Goal: Obtain resource: Download file/media

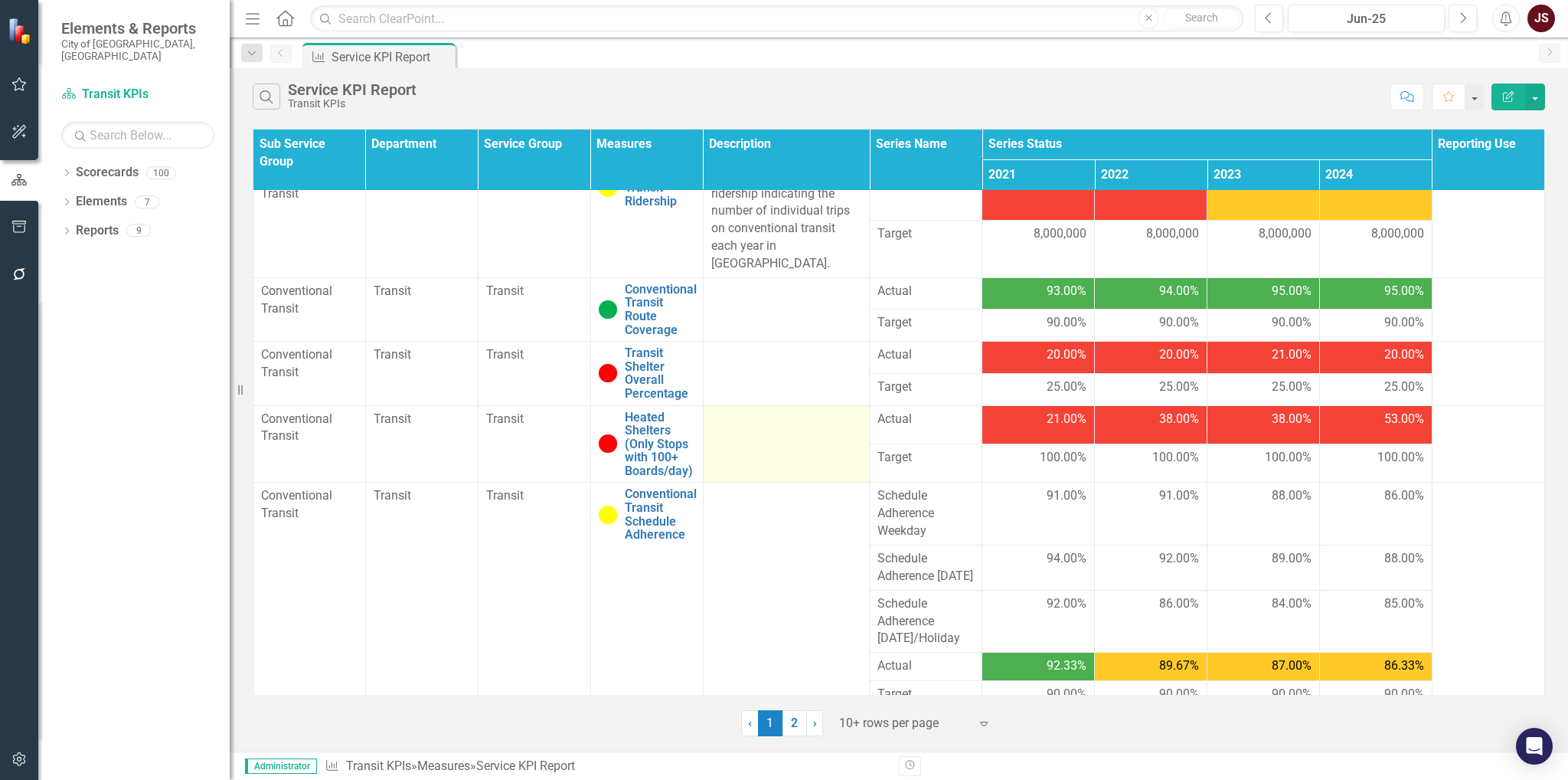
scroll to position [41, 0]
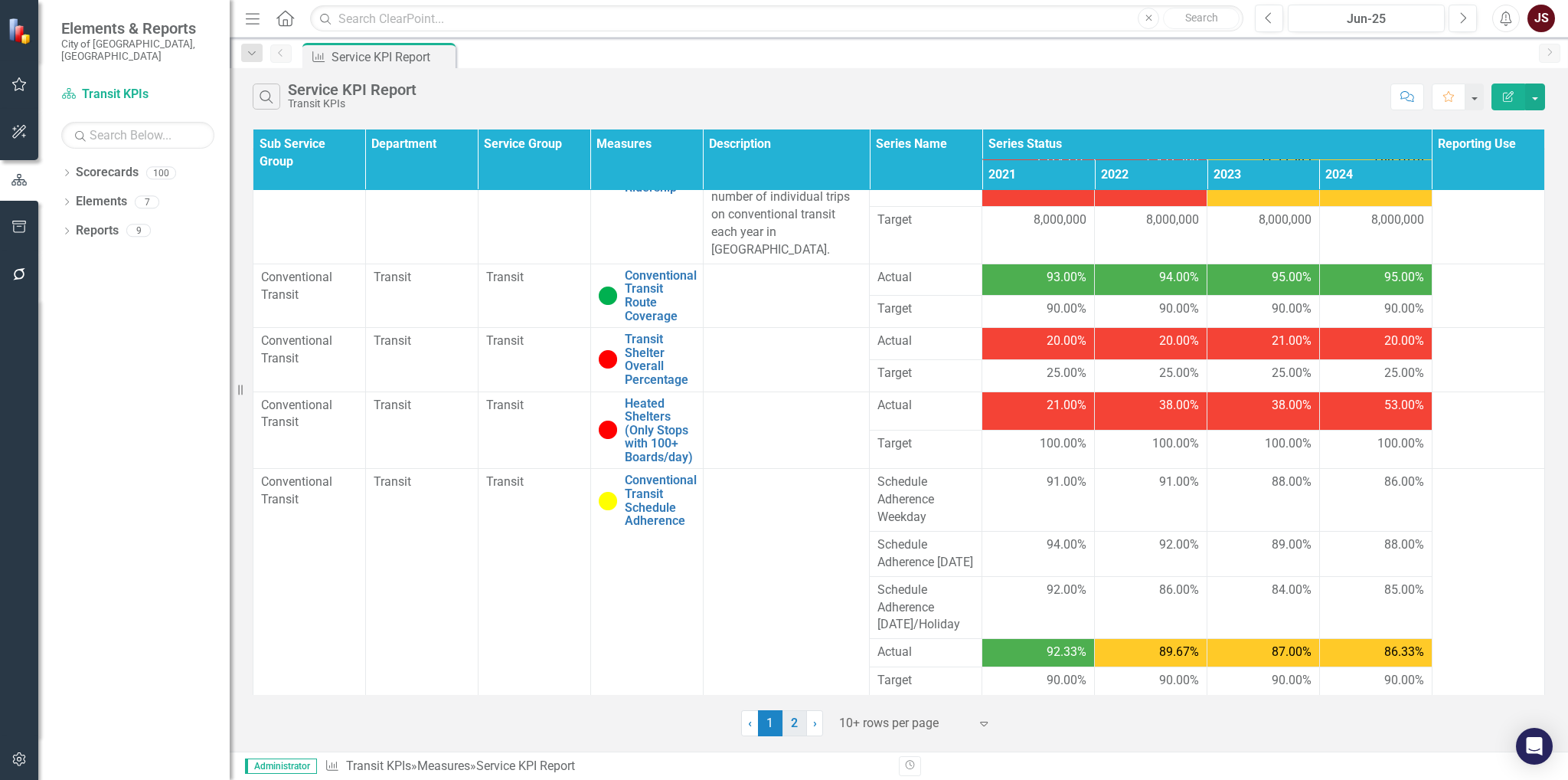
click at [799, 563] on link "2" at bounding box center [795, 723] width 25 height 26
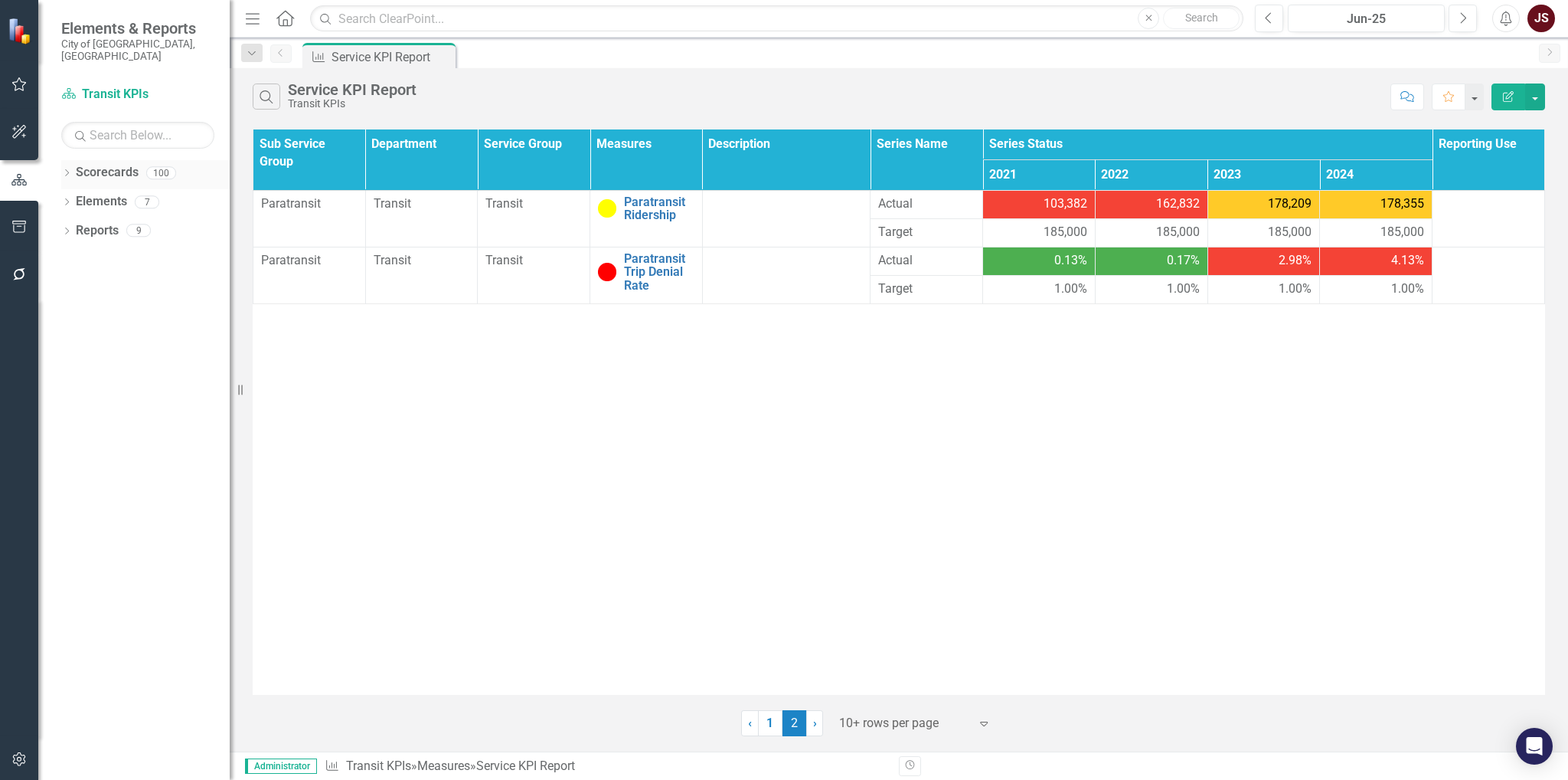
click at [64, 170] on icon "Dropdown" at bounding box center [67, 174] width 11 height 8
click at [73, 254] on icon "Dropdown" at bounding box center [75, 258] width 12 height 9
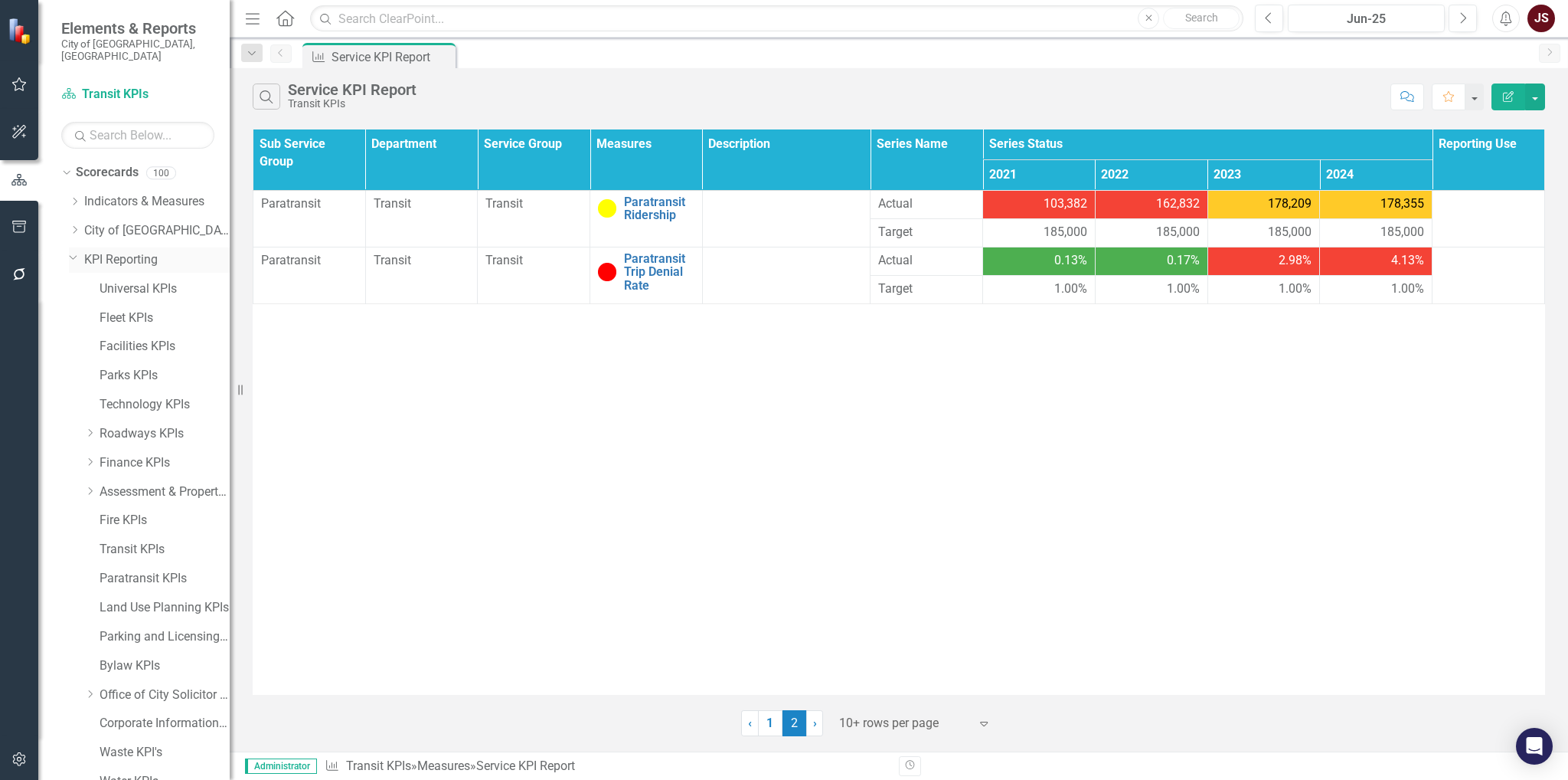
click at [72, 252] on icon "Dropdown" at bounding box center [73, 257] width 9 height 12
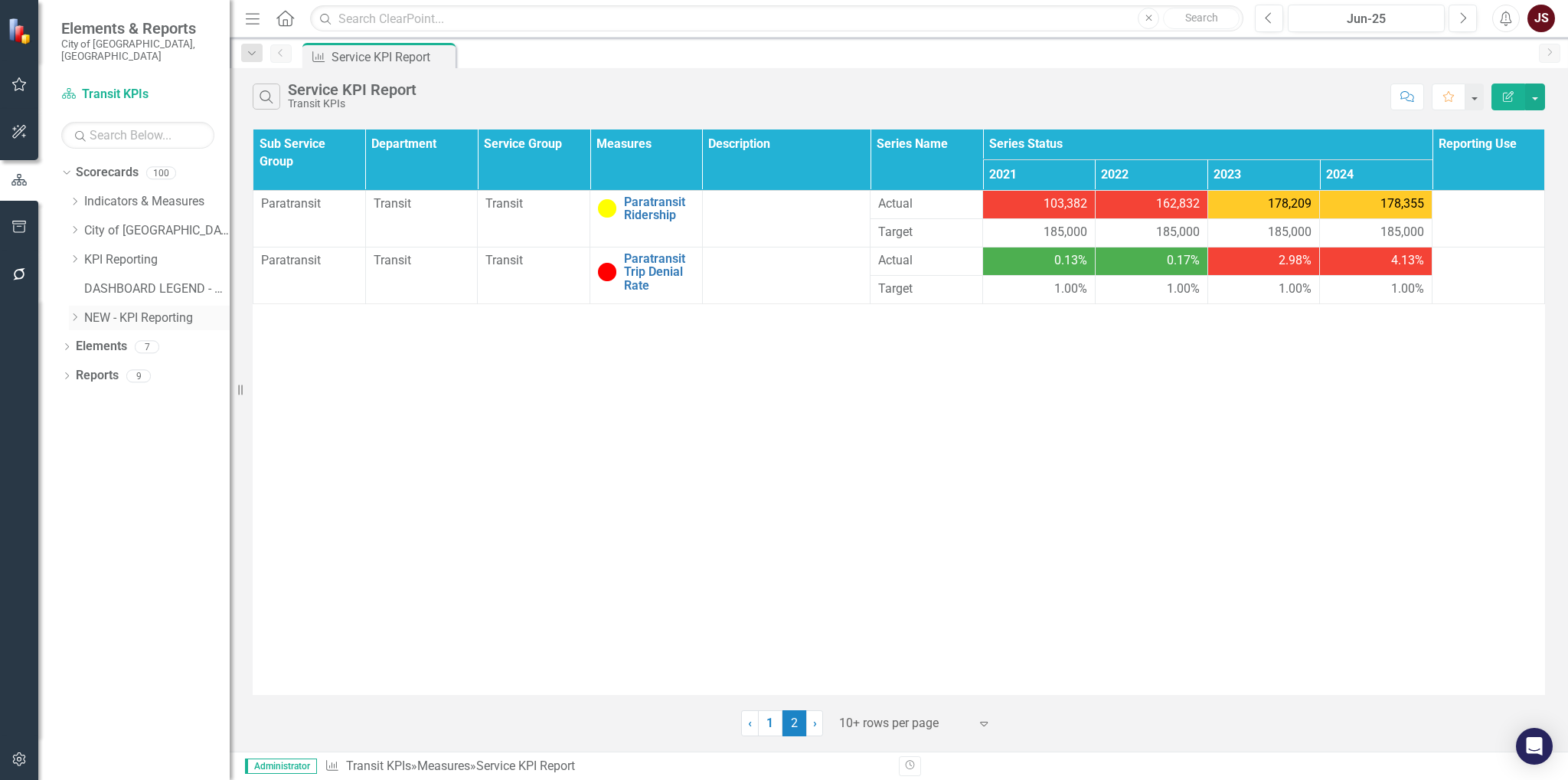
click at [76, 312] on icon "Dropdown" at bounding box center [75, 316] width 12 height 9
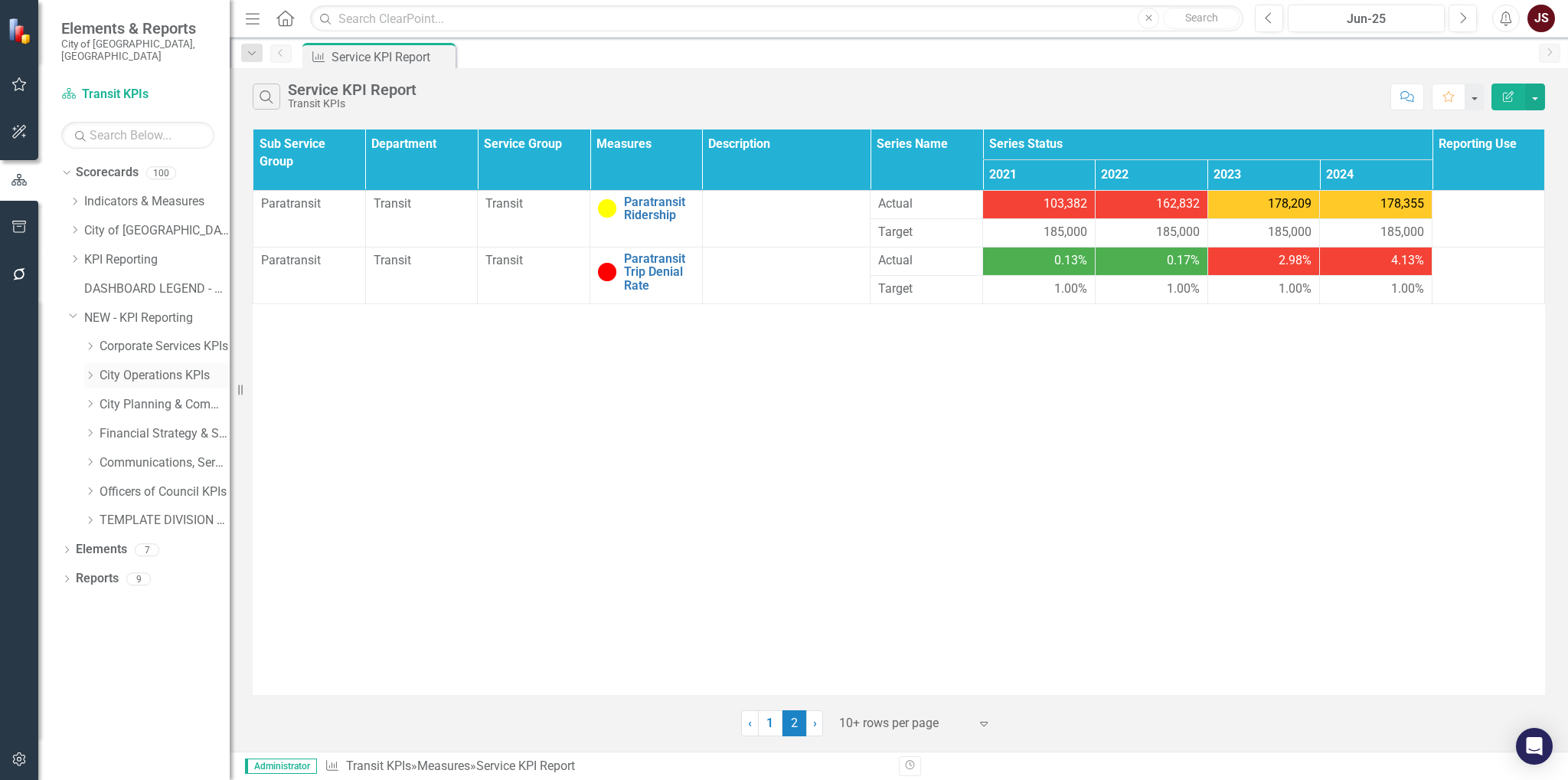
click at [92, 371] on icon "Dropdown" at bounding box center [90, 375] width 12 height 9
click at [774, 563] on link "1" at bounding box center [771, 723] width 25 height 26
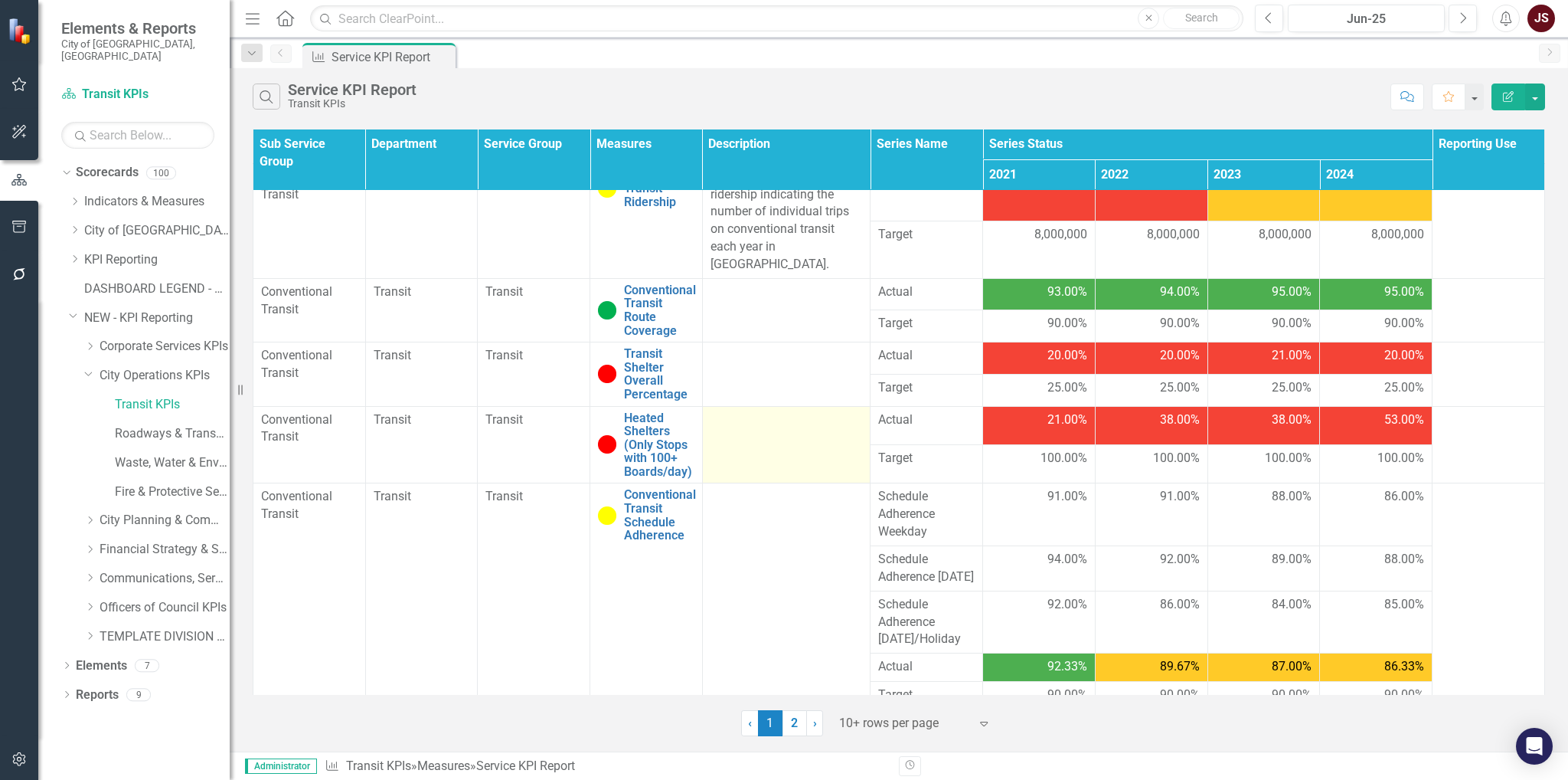
scroll to position [41, 0]
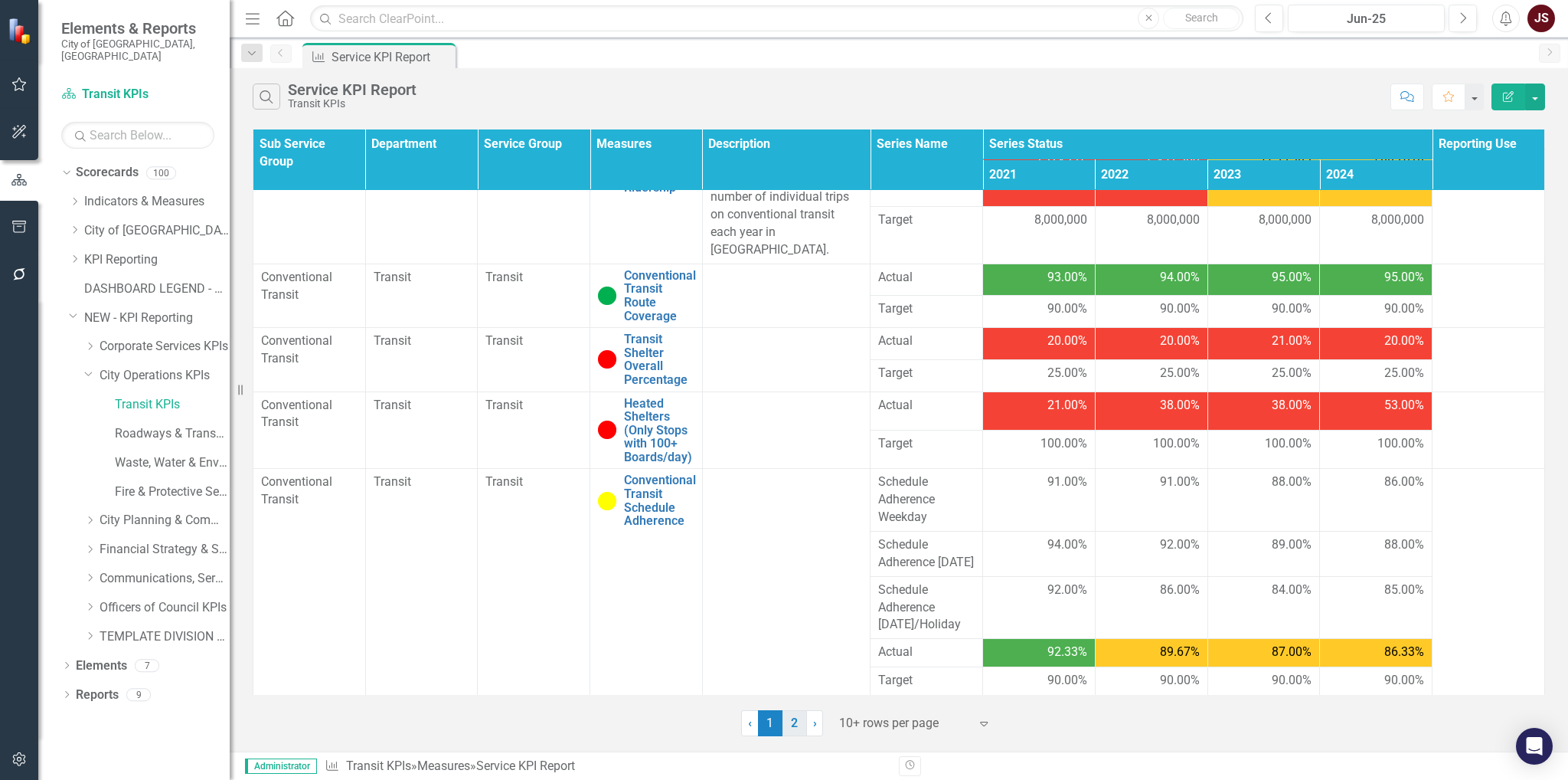
click at [797, 563] on link "2" at bounding box center [795, 723] width 25 height 26
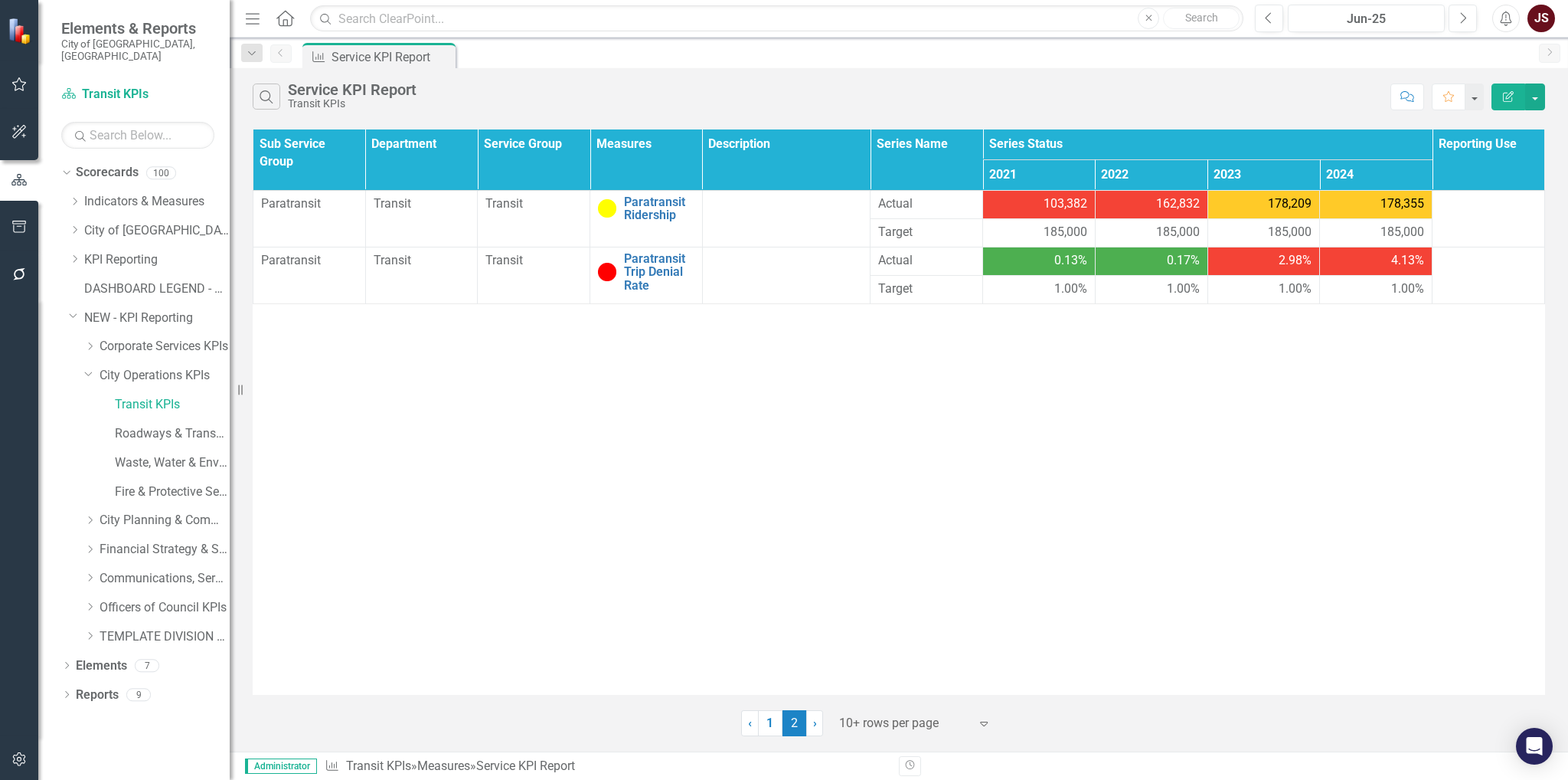
scroll to position [0, 0]
click at [1049, 231] on span "185,000" at bounding box center [1065, 232] width 44 height 17
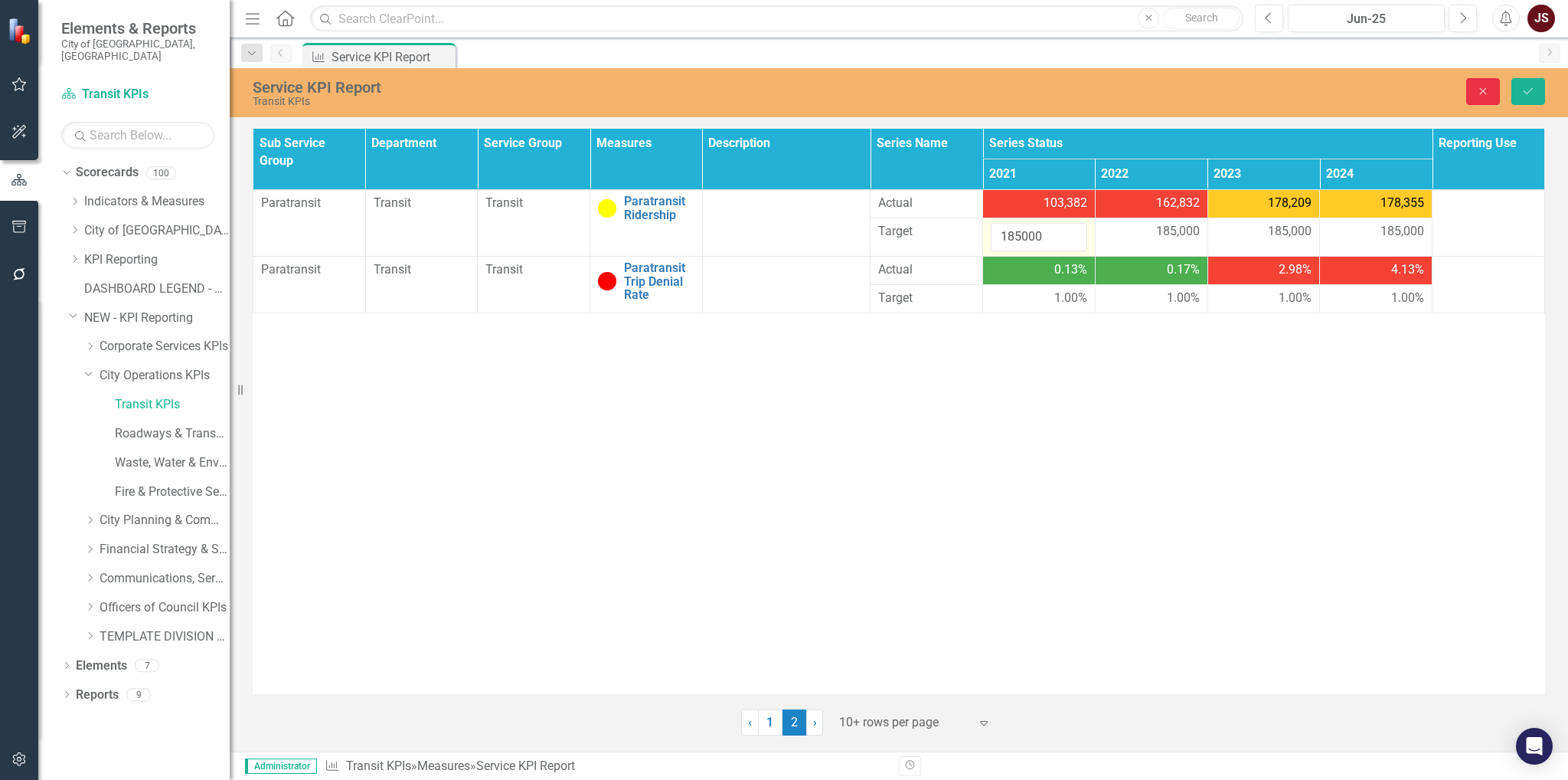
click at [1049, 90] on icon "button" at bounding box center [1483, 91] width 7 height 7
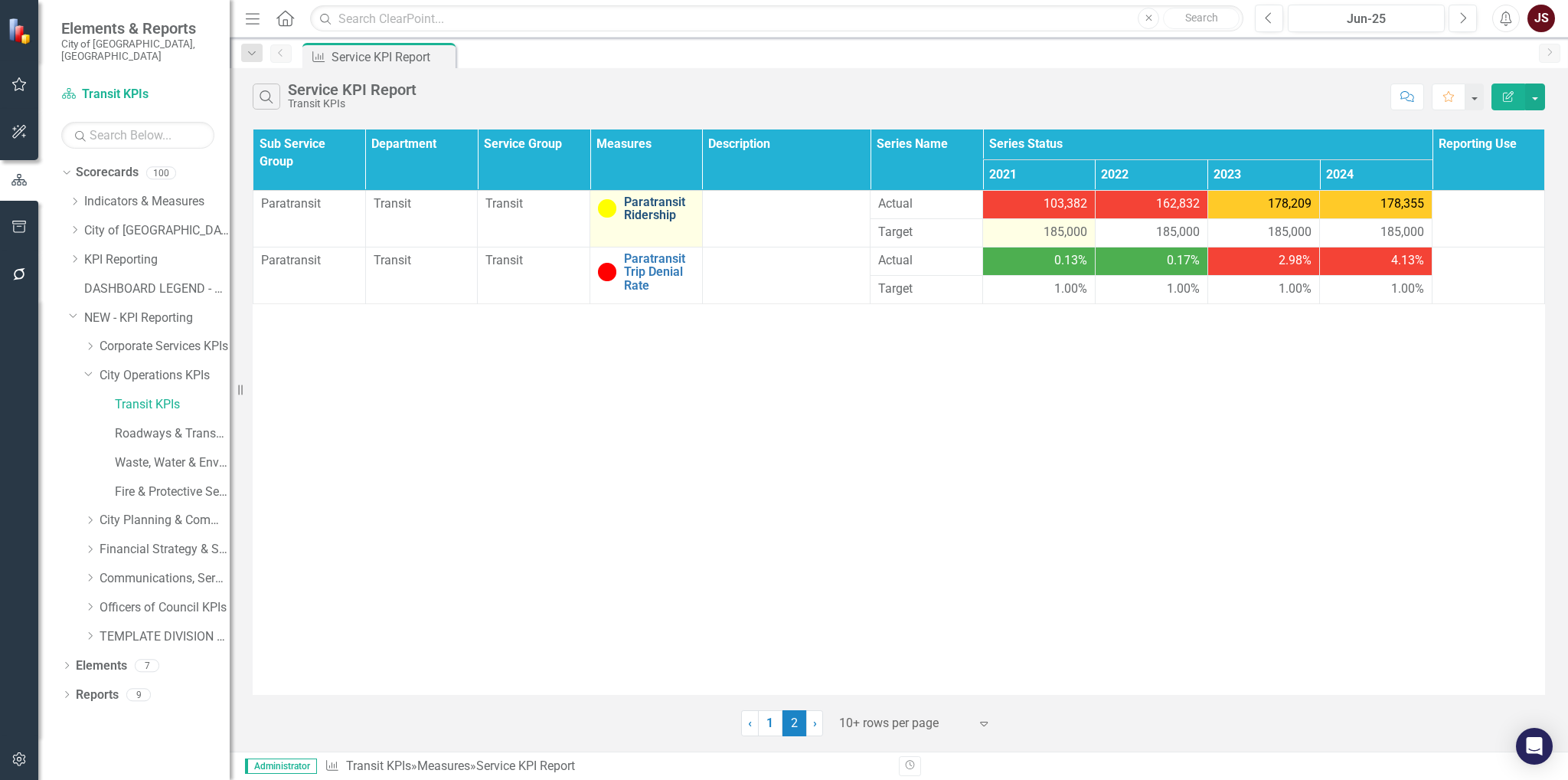
click at [665, 207] on link "Paratransit Ridership" at bounding box center [659, 209] width 71 height 27
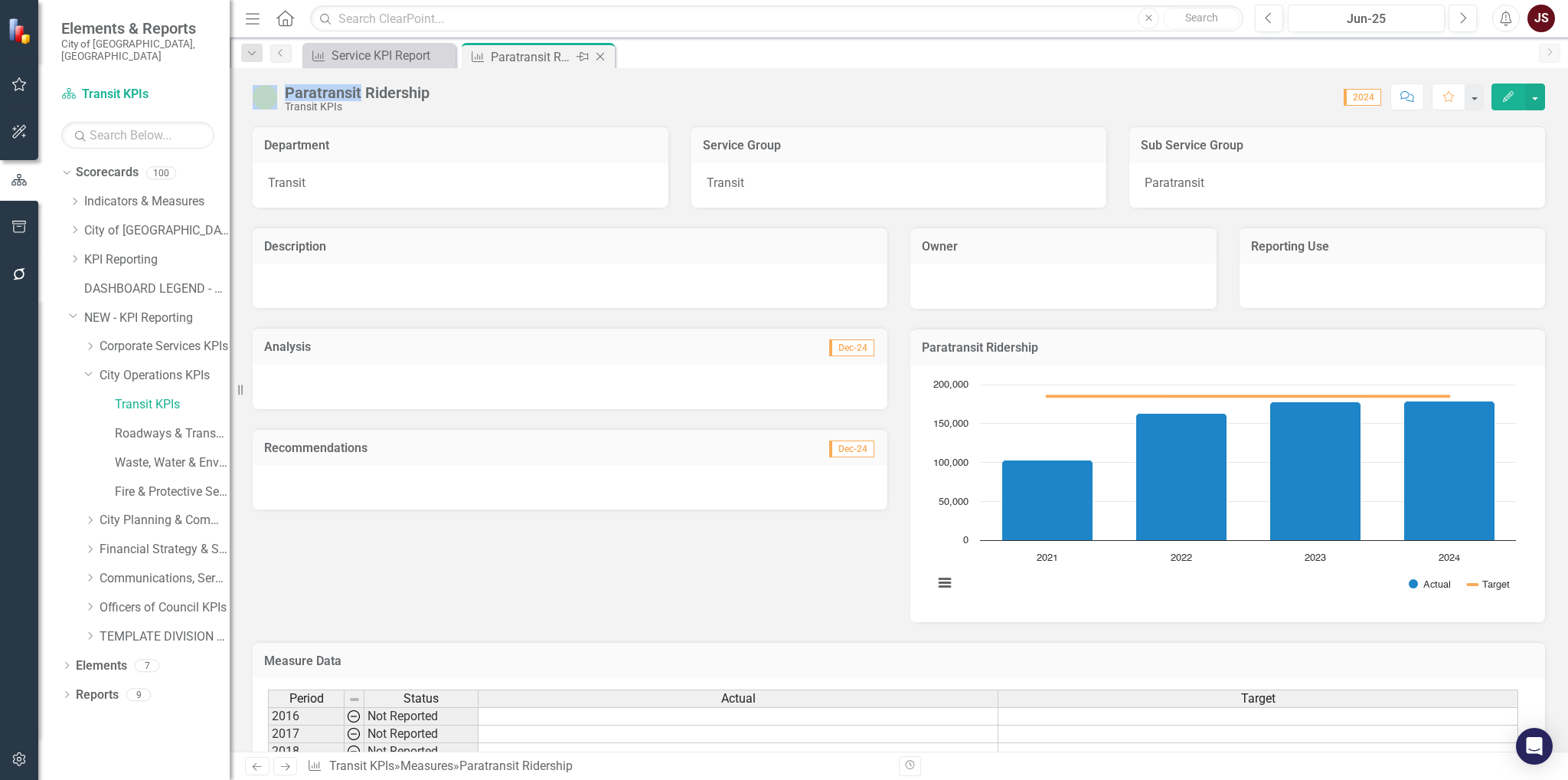
click at [603, 56] on icon "Close" at bounding box center [600, 57] width 16 height 12
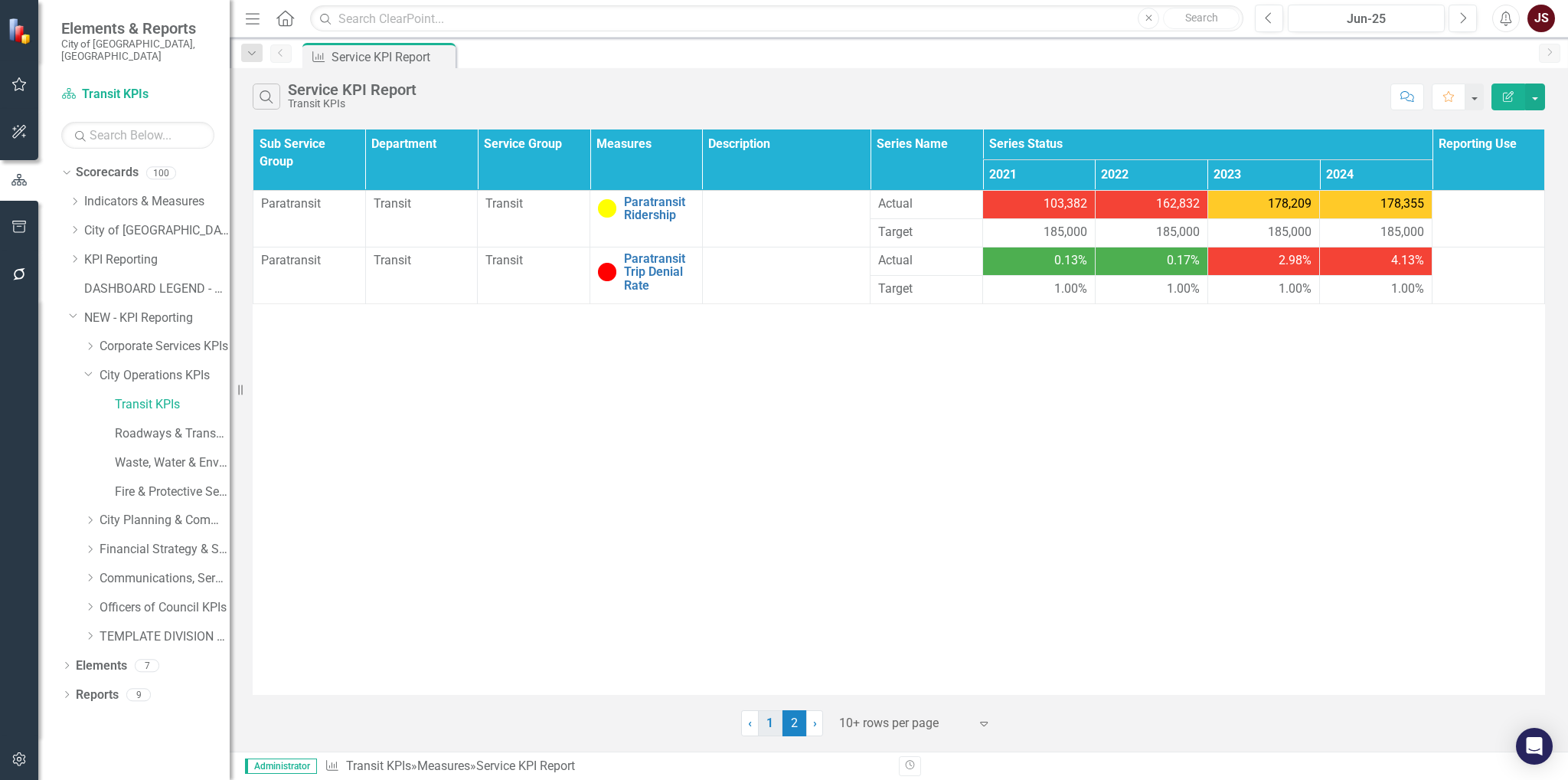
click at [770, 563] on link "1" at bounding box center [771, 723] width 25 height 26
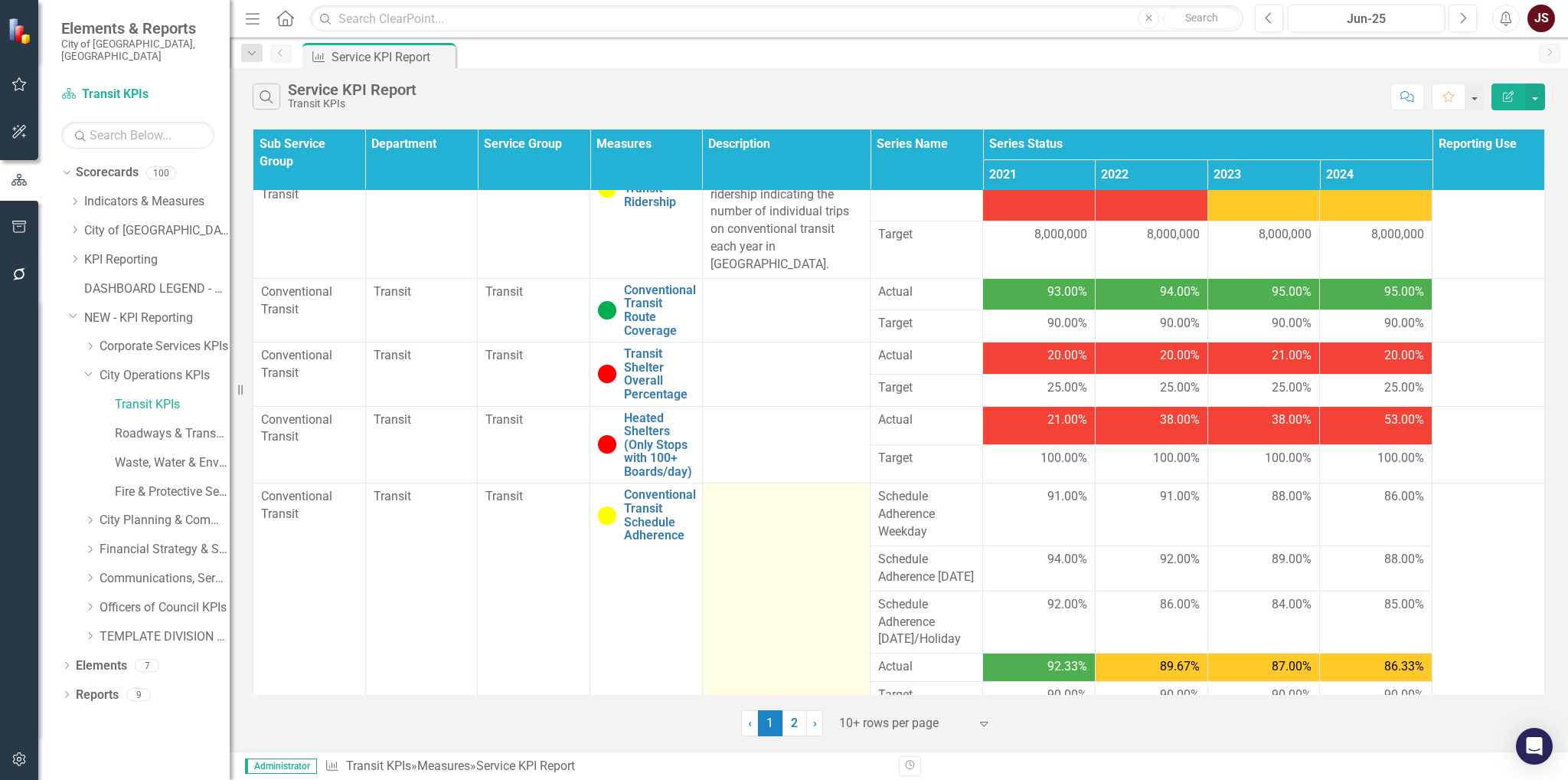
scroll to position [41, 0]
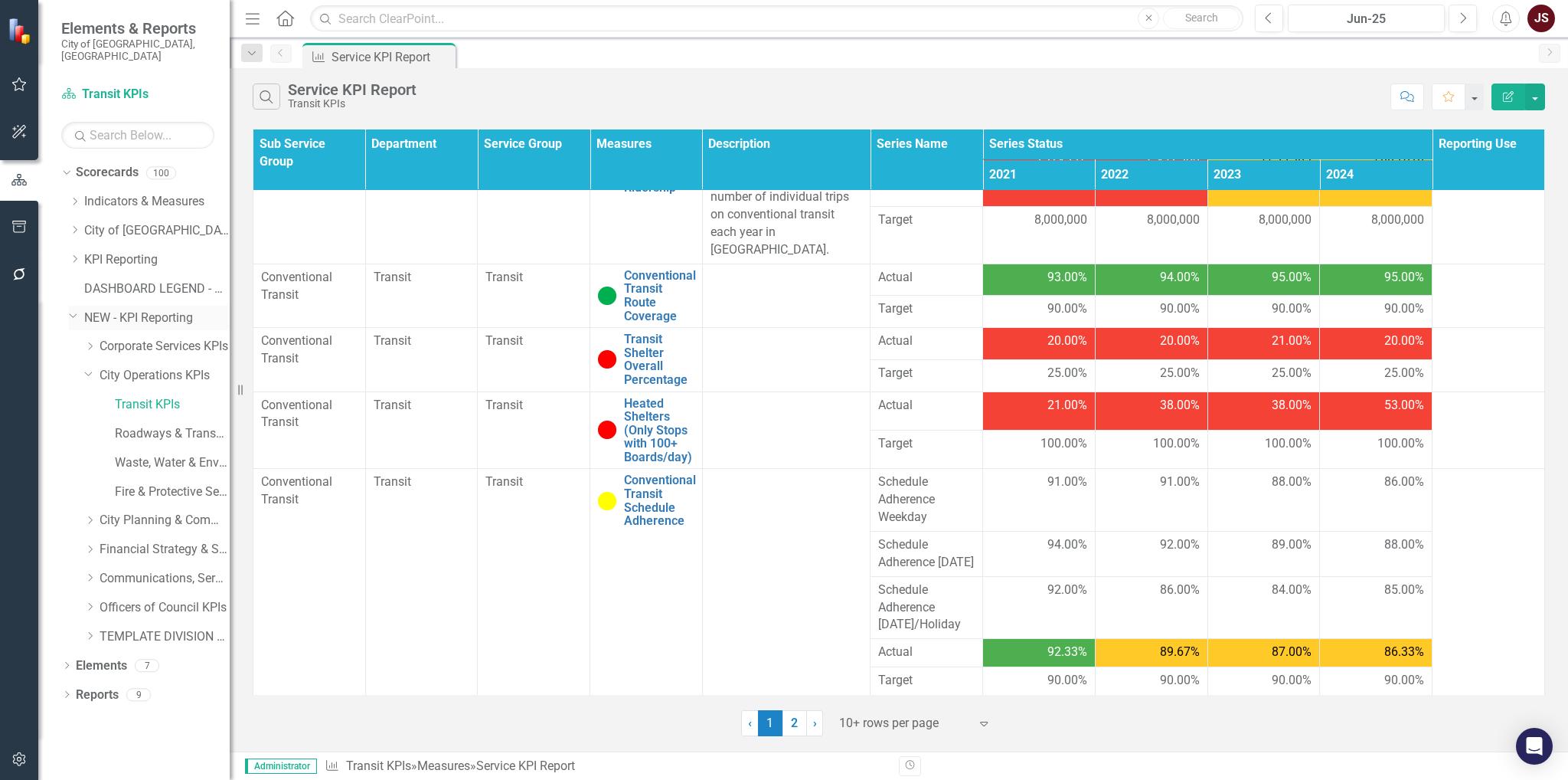
click at [73, 309] on icon "Dropdown" at bounding box center [73, 315] width 9 height 12
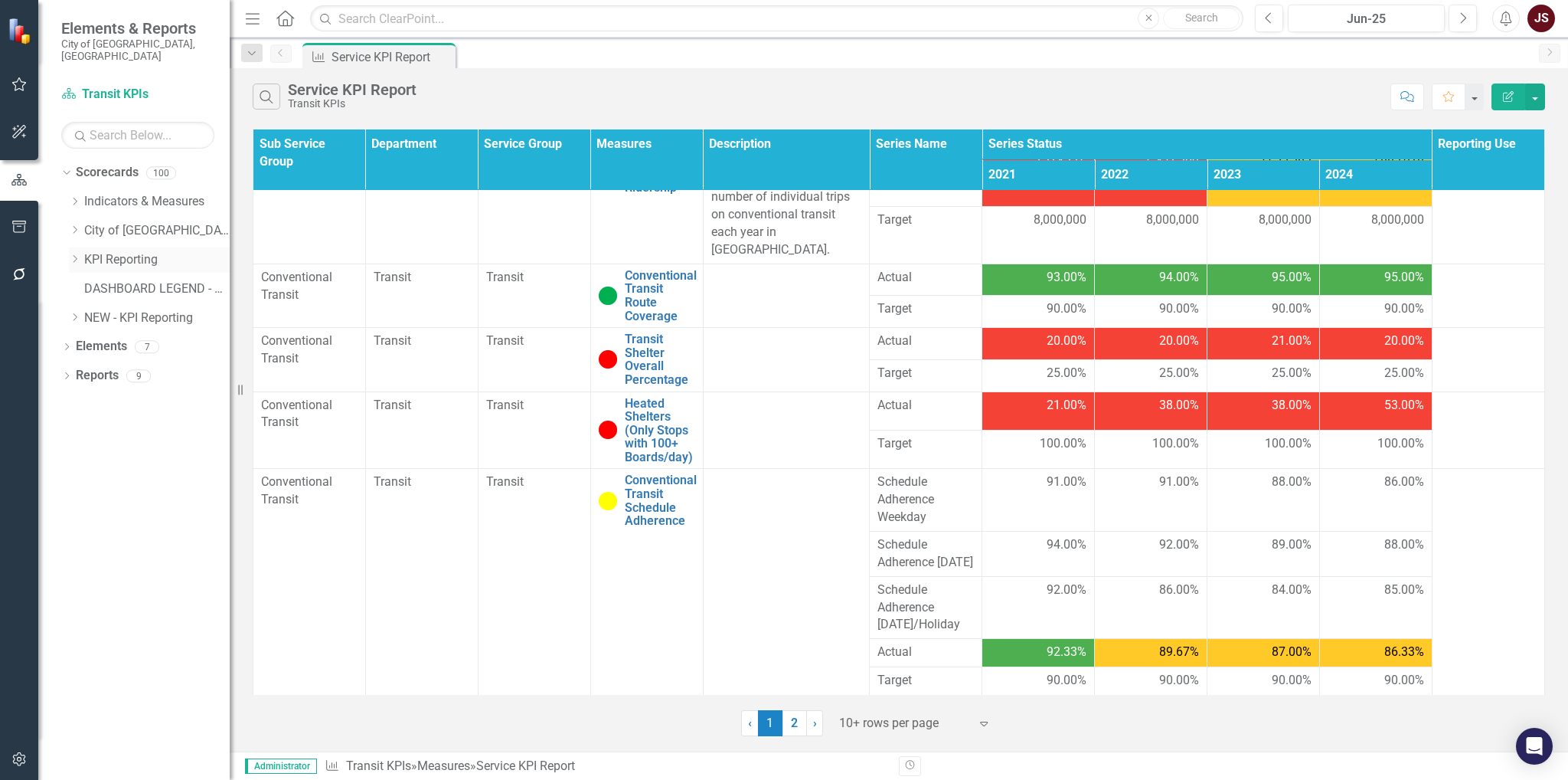
click at [78, 254] on icon "Dropdown" at bounding box center [75, 258] width 12 height 9
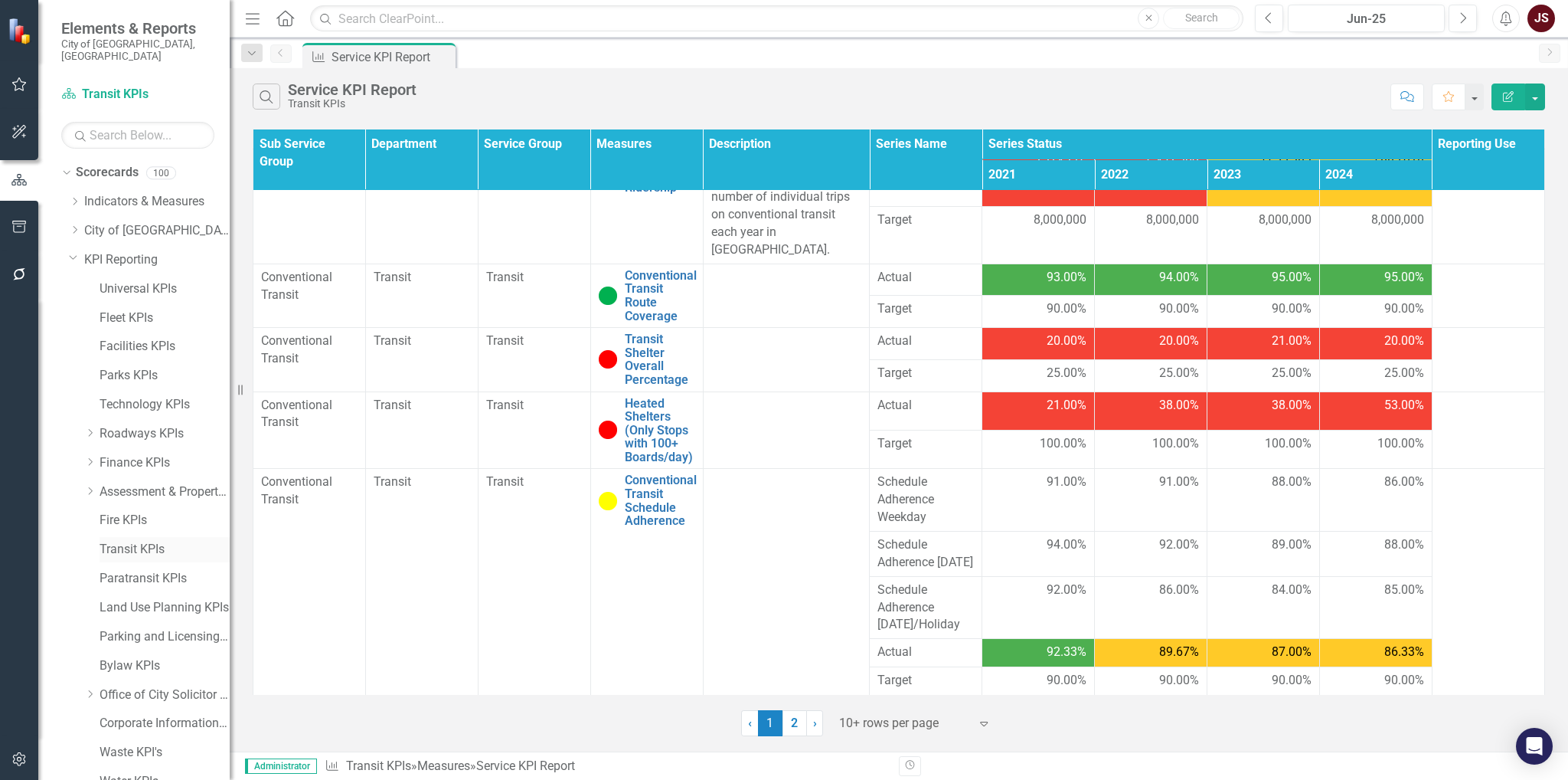
click at [141, 541] on link "Transit KPIs" at bounding box center [164, 549] width 130 height 17
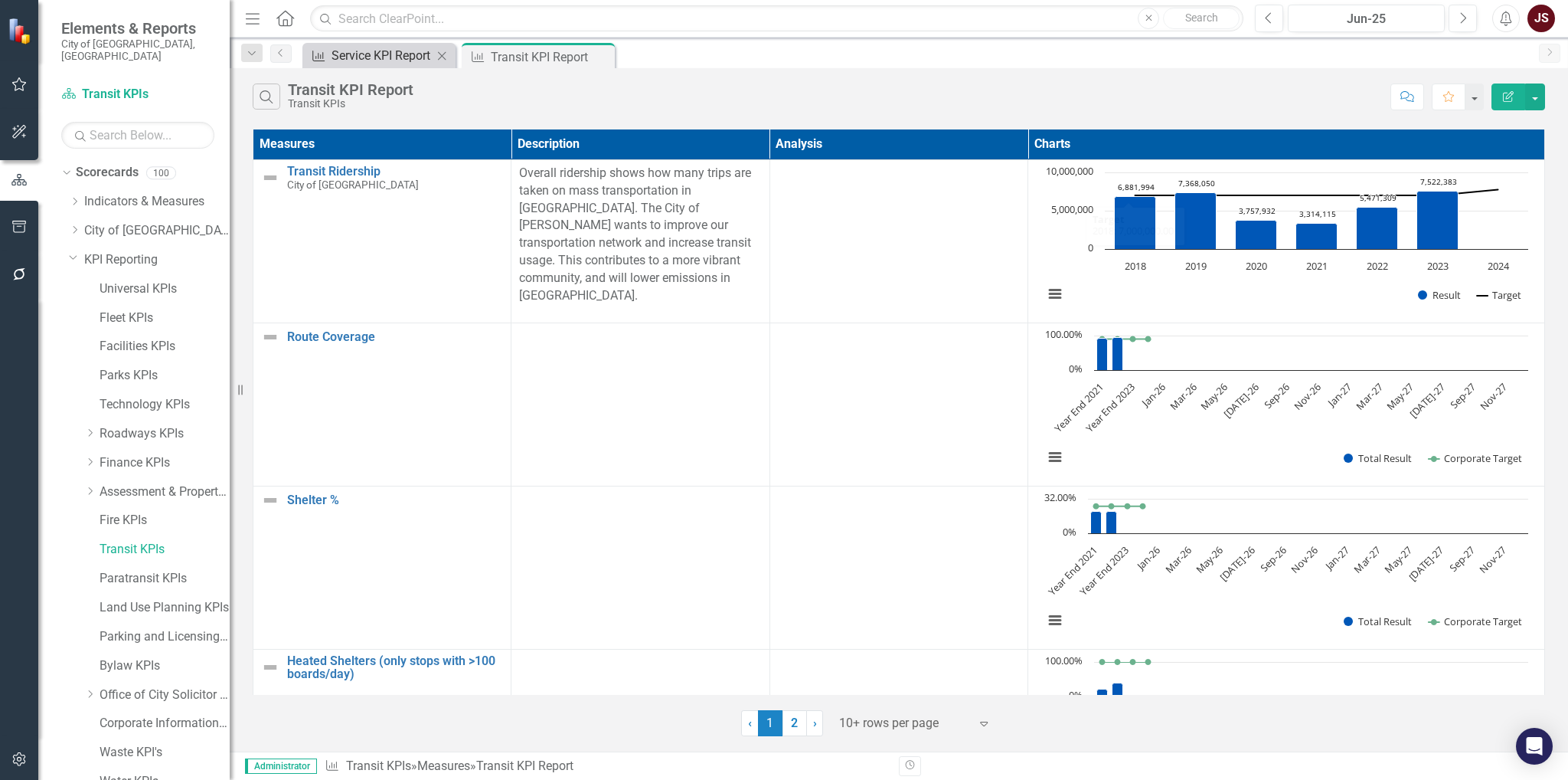
click at [401, 56] on div "Service KPI Report" at bounding box center [381, 55] width 101 height 19
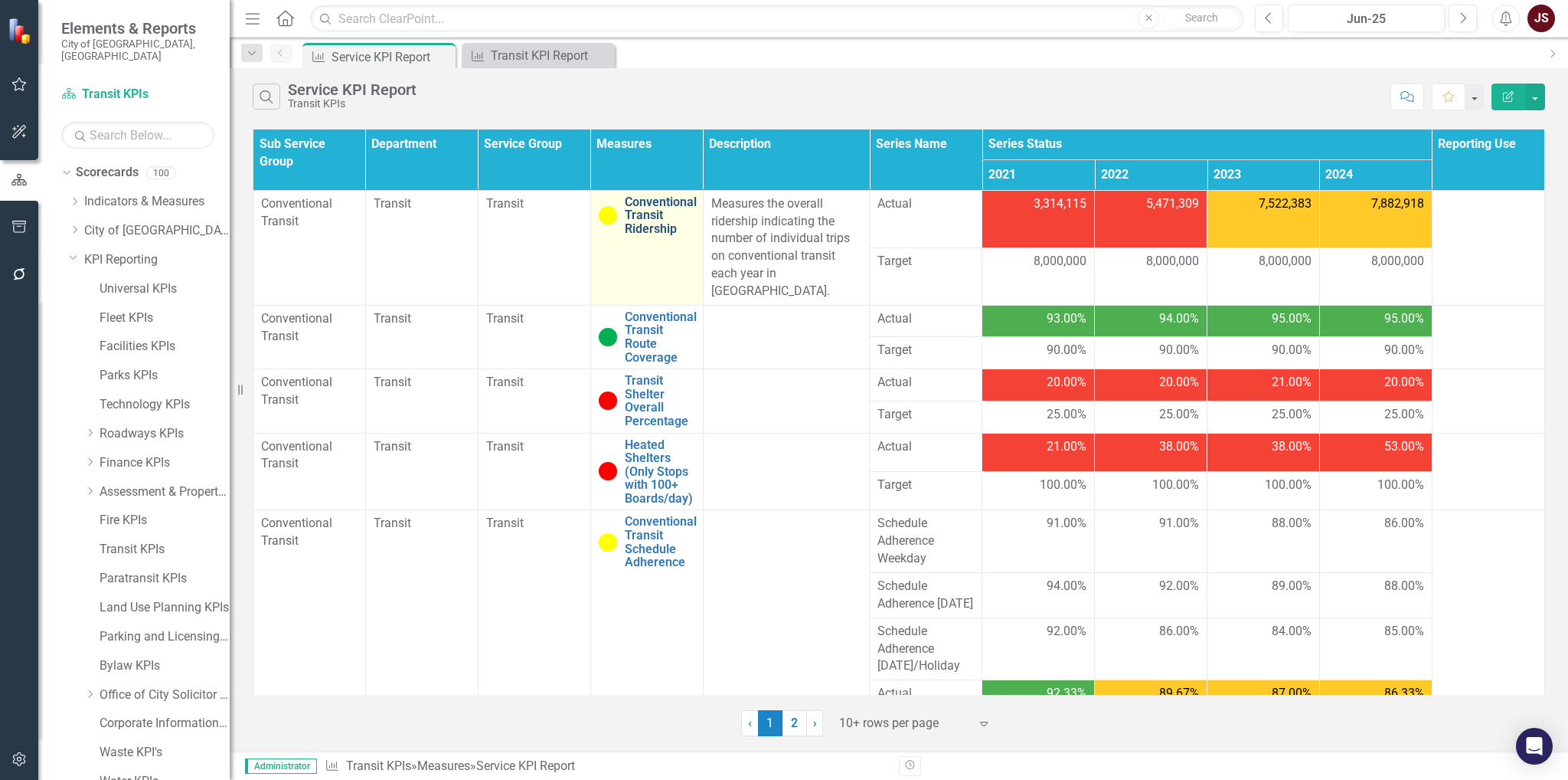
click at [665, 199] on link "Conventional Transit Ridership" at bounding box center [661, 215] width 72 height 40
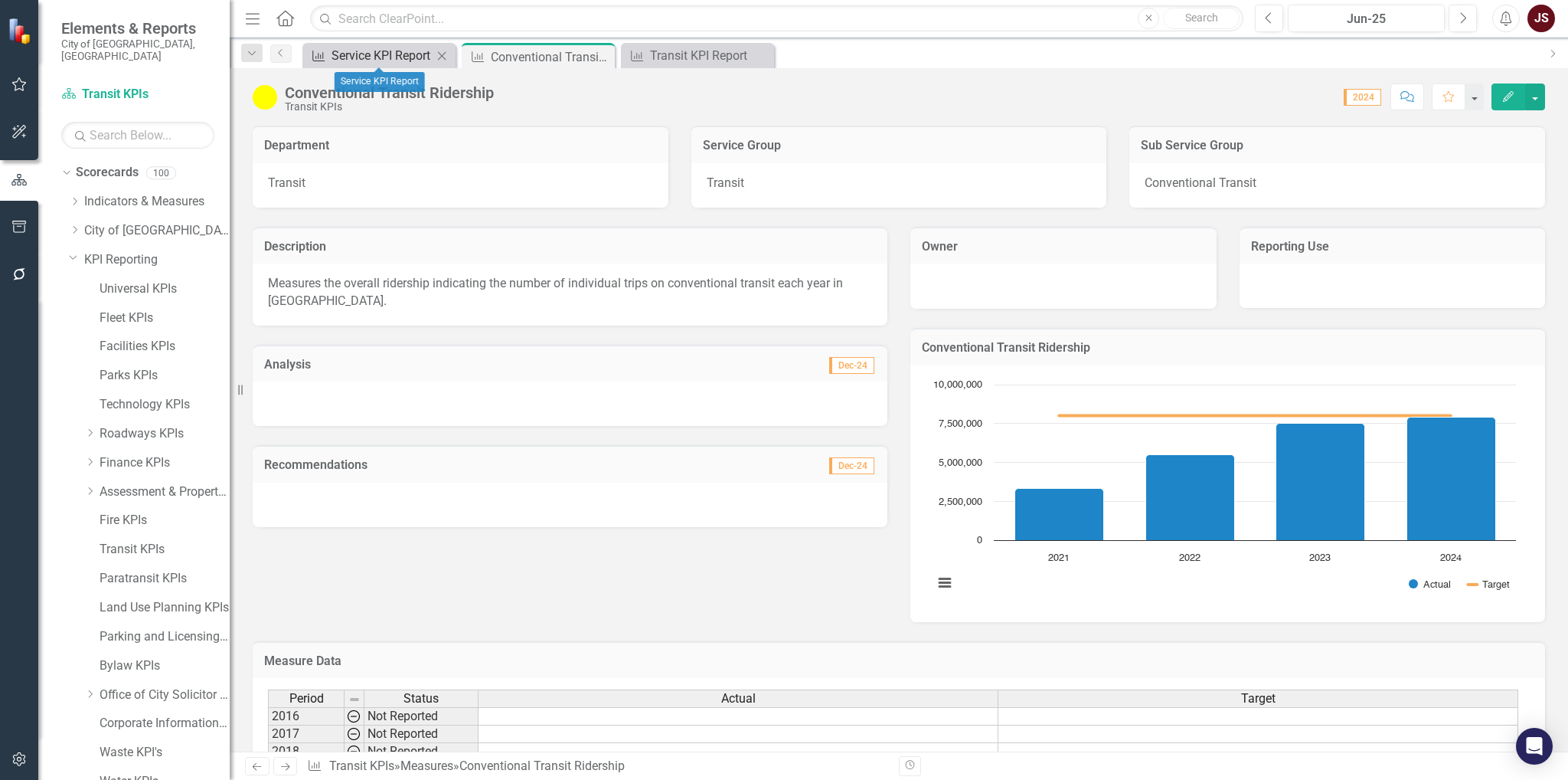
click at [411, 56] on div "Service KPI Report" at bounding box center [381, 55] width 101 height 19
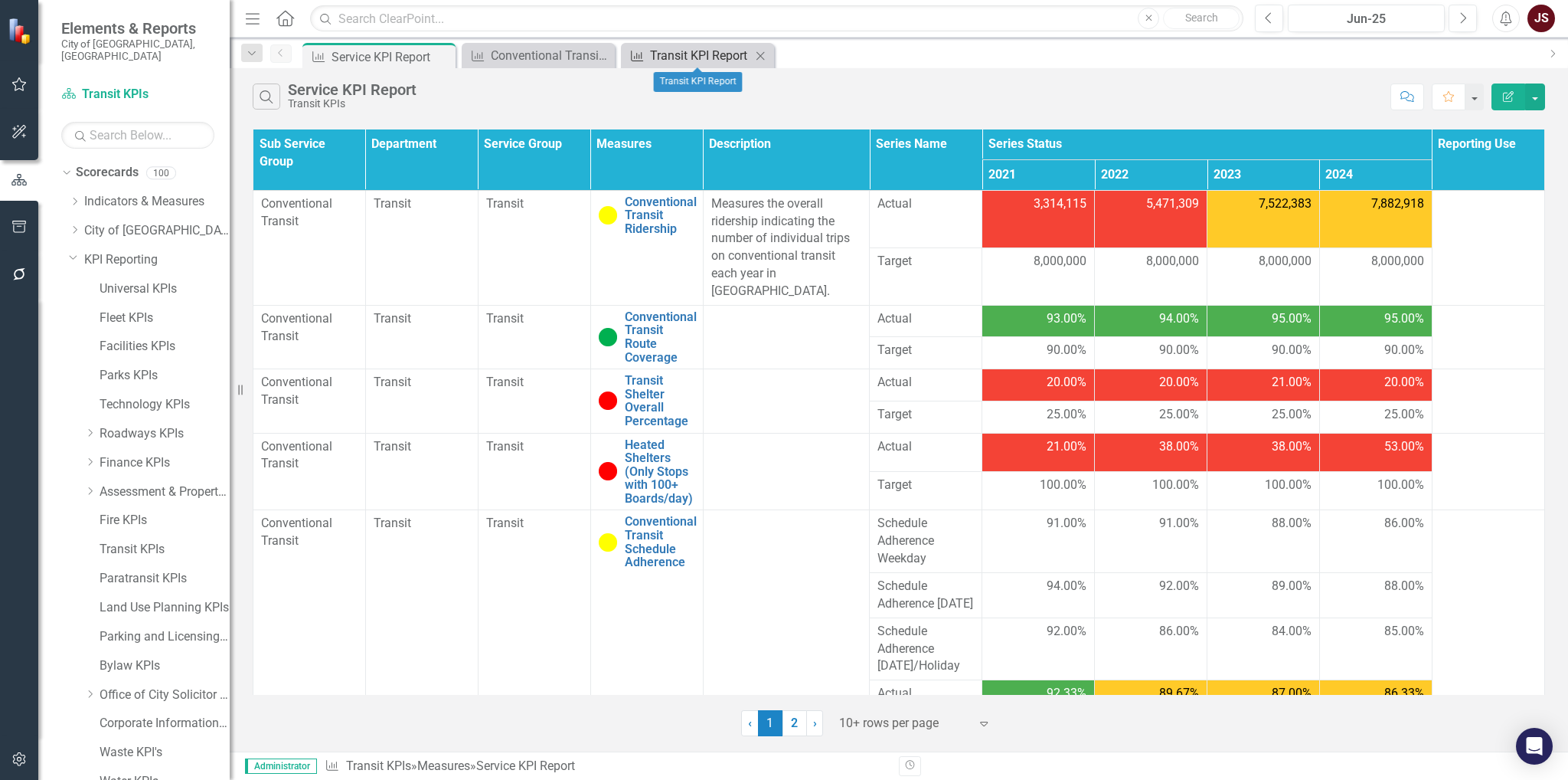
click at [669, 55] on div "Transit KPI Report" at bounding box center [700, 55] width 101 height 19
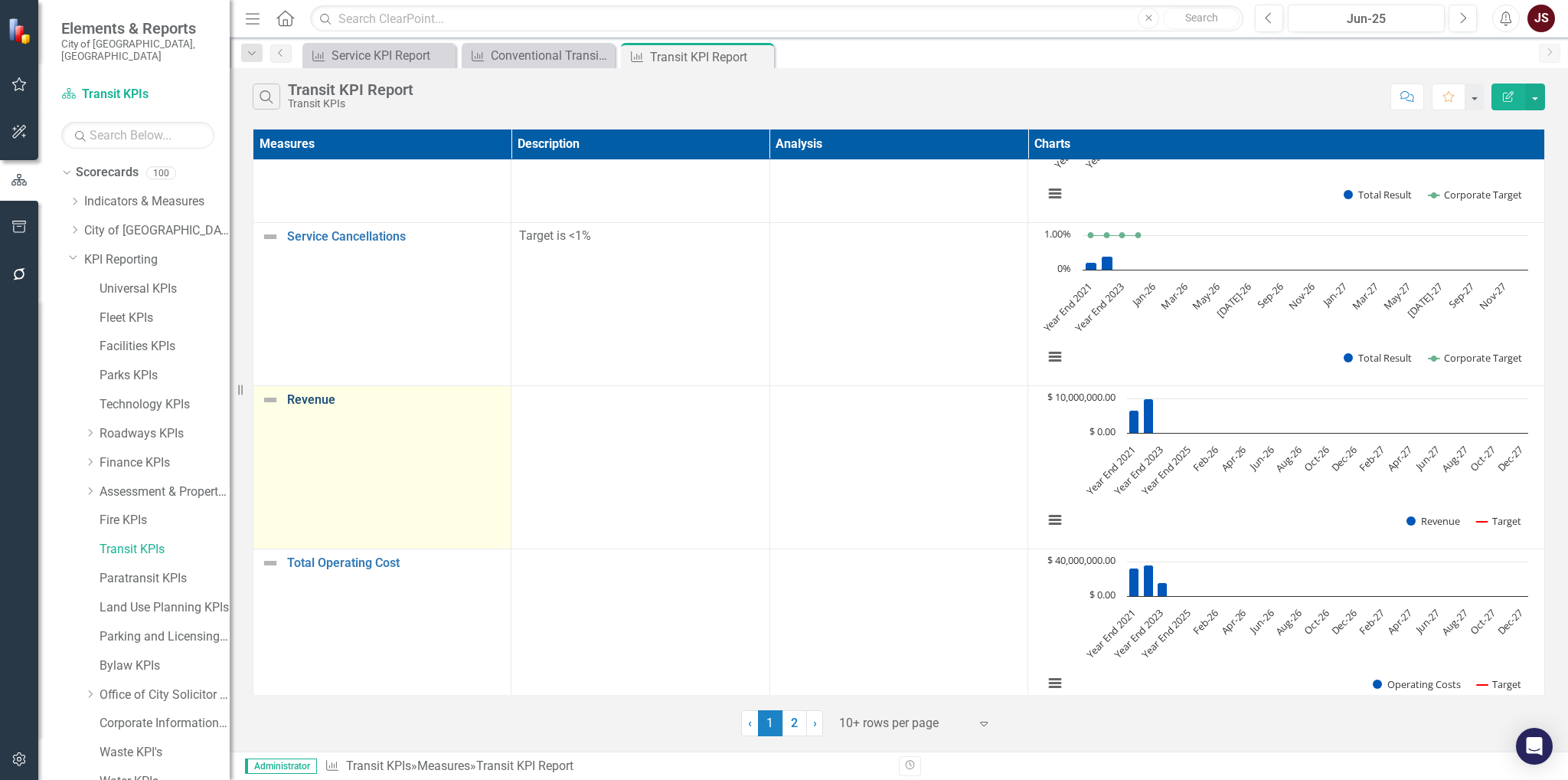
scroll to position [1106, 0]
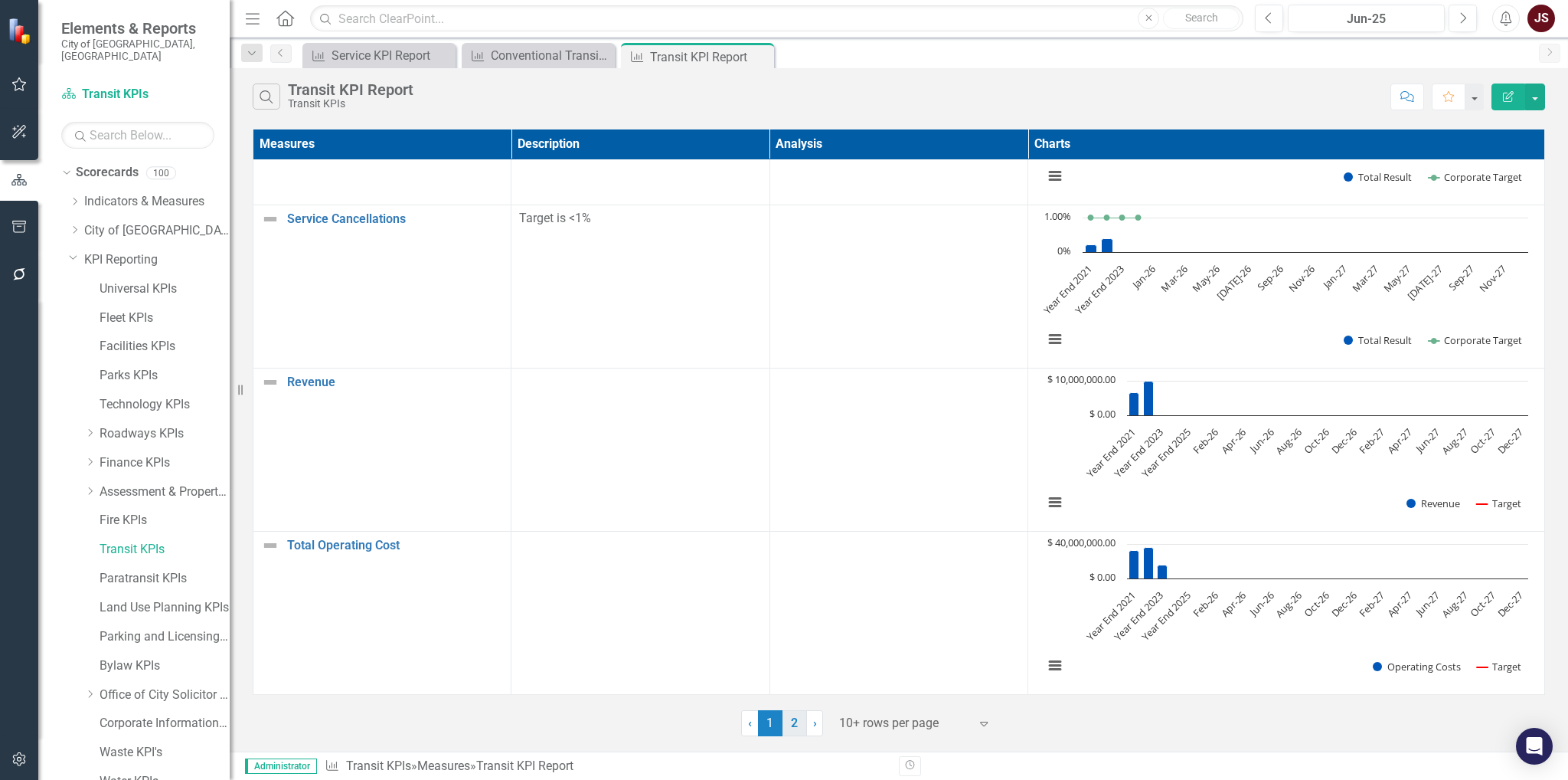
click at [792, 563] on link "2" at bounding box center [795, 723] width 25 height 26
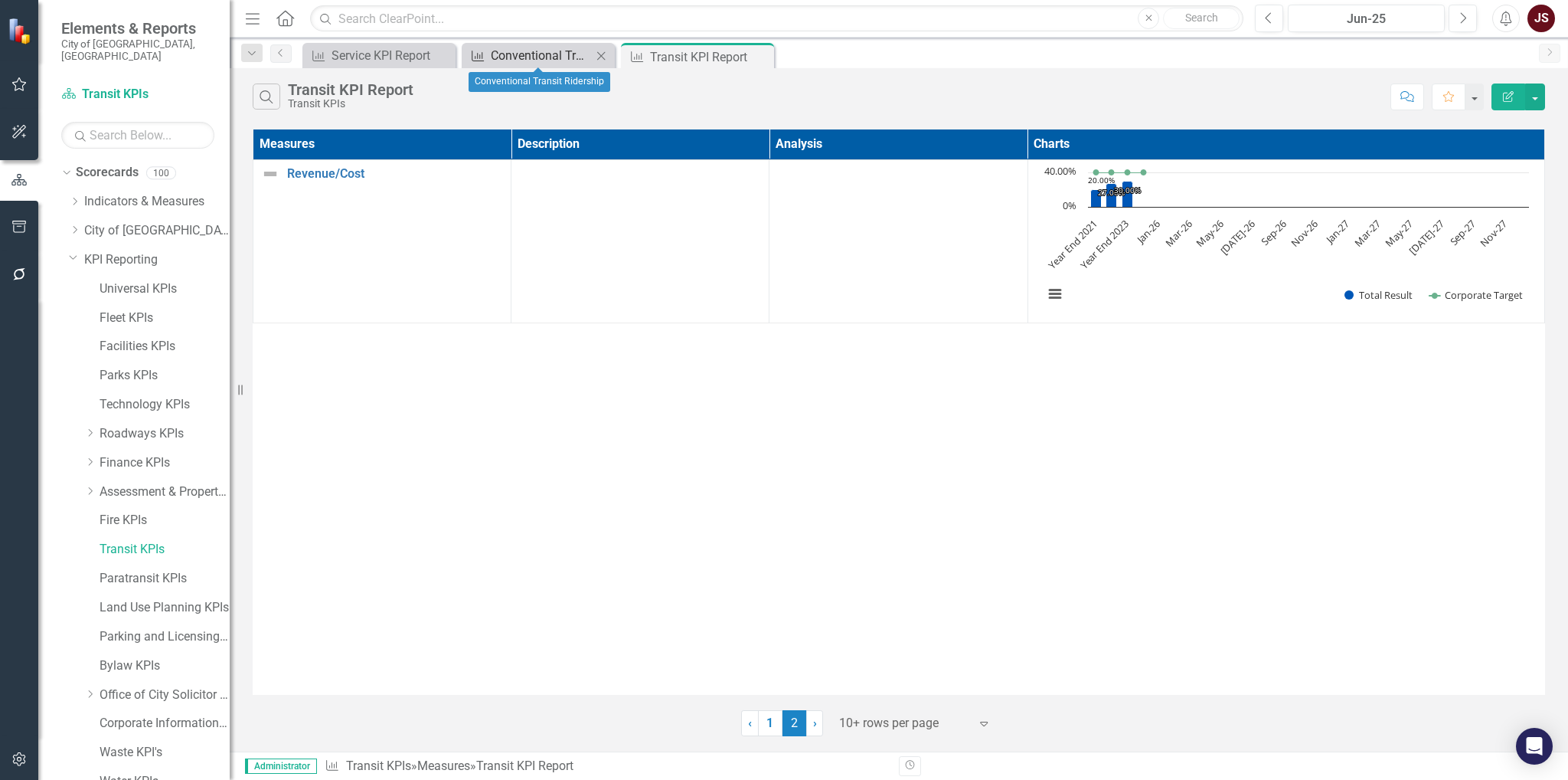
click at [527, 51] on div "Conventional Transit Ridership" at bounding box center [541, 55] width 101 height 19
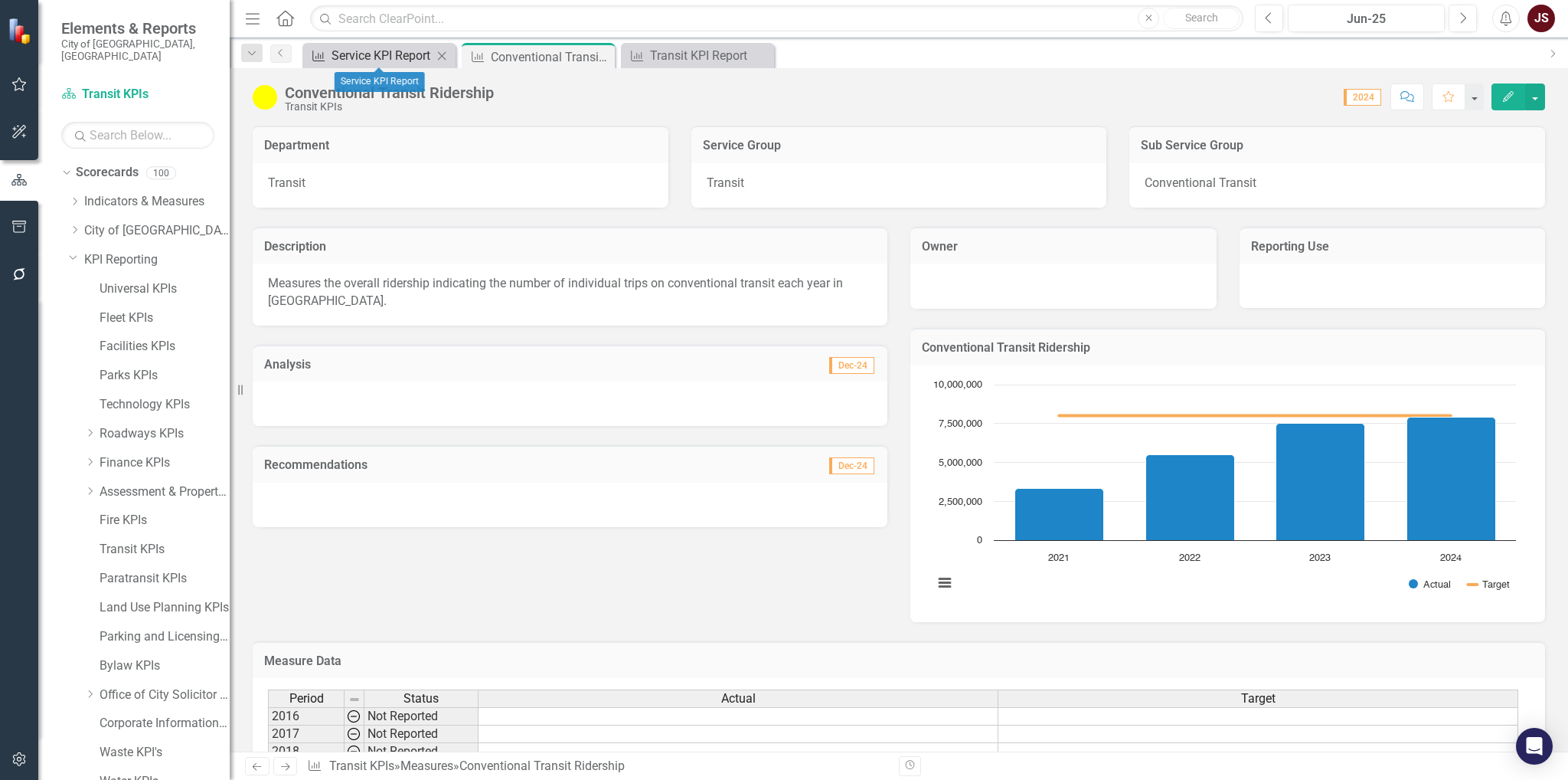
click at [394, 50] on div "Service KPI Report" at bounding box center [381, 55] width 101 height 19
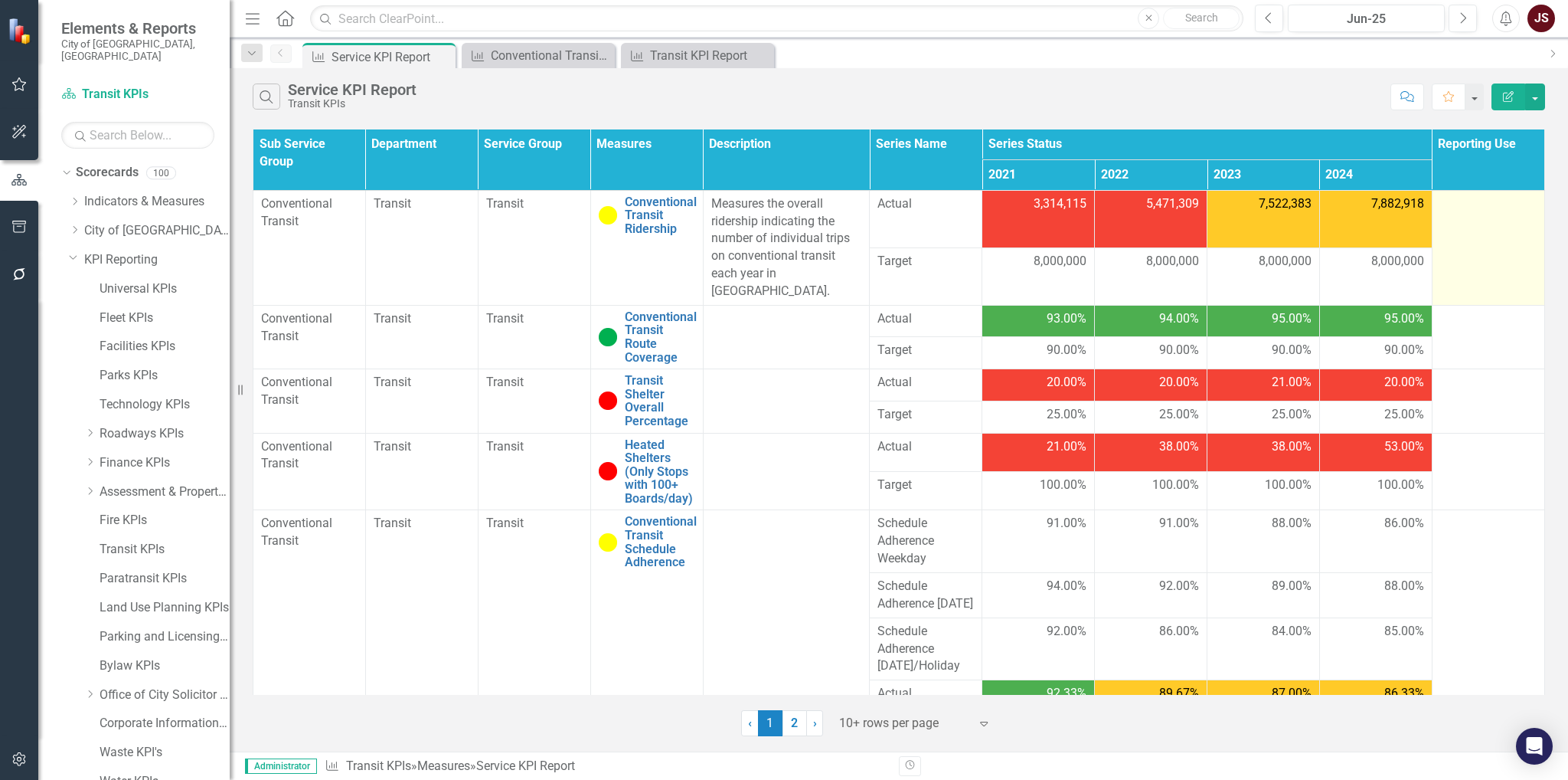
click at [1049, 204] on div at bounding box center [1488, 205] width 96 height 18
click at [1049, 243] on td at bounding box center [1488, 247] width 113 height 115
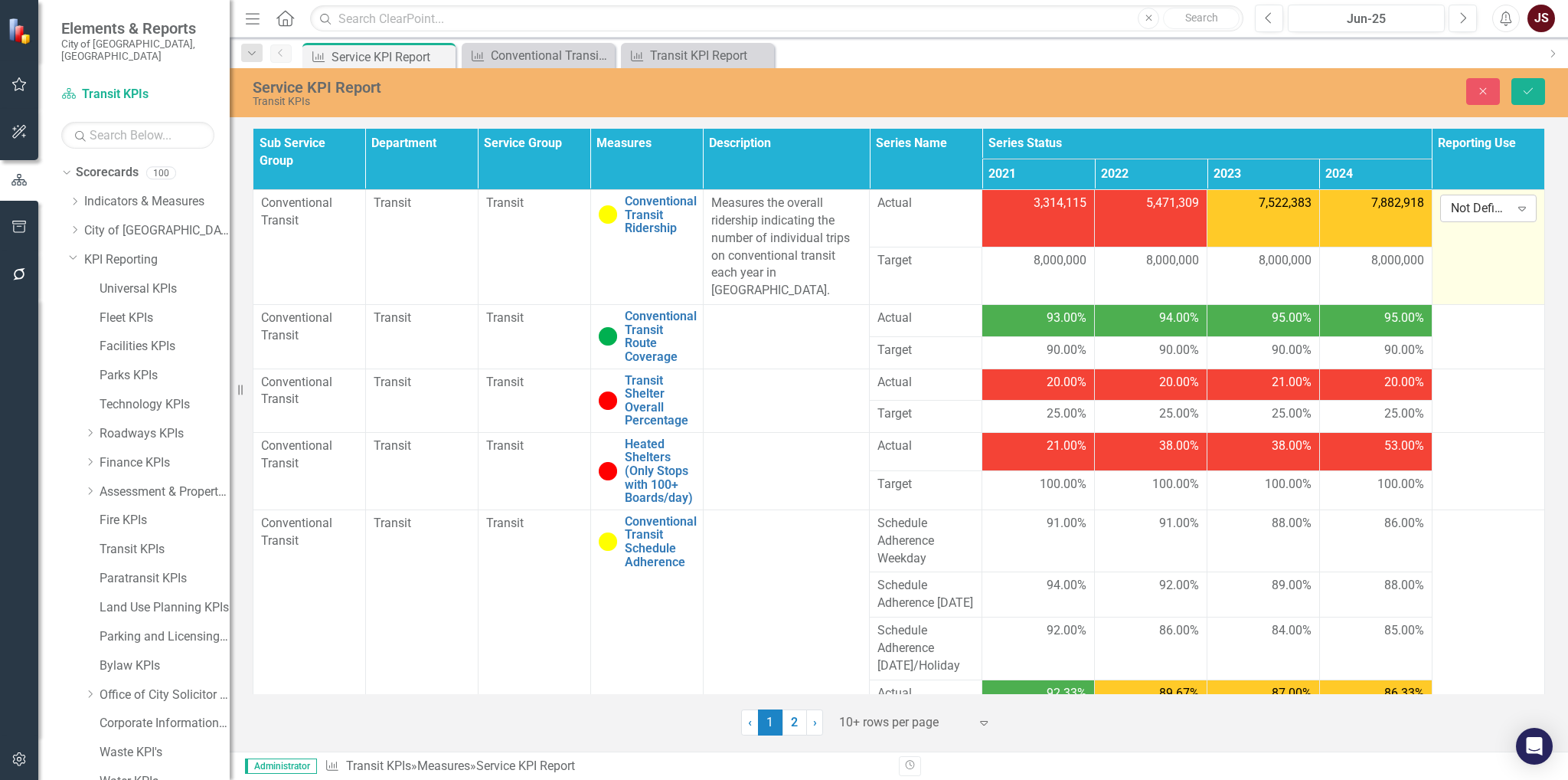
click at [1049, 209] on icon "Expand" at bounding box center [1522, 208] width 16 height 12
click at [1049, 102] on button "Close" at bounding box center [1483, 91] width 34 height 27
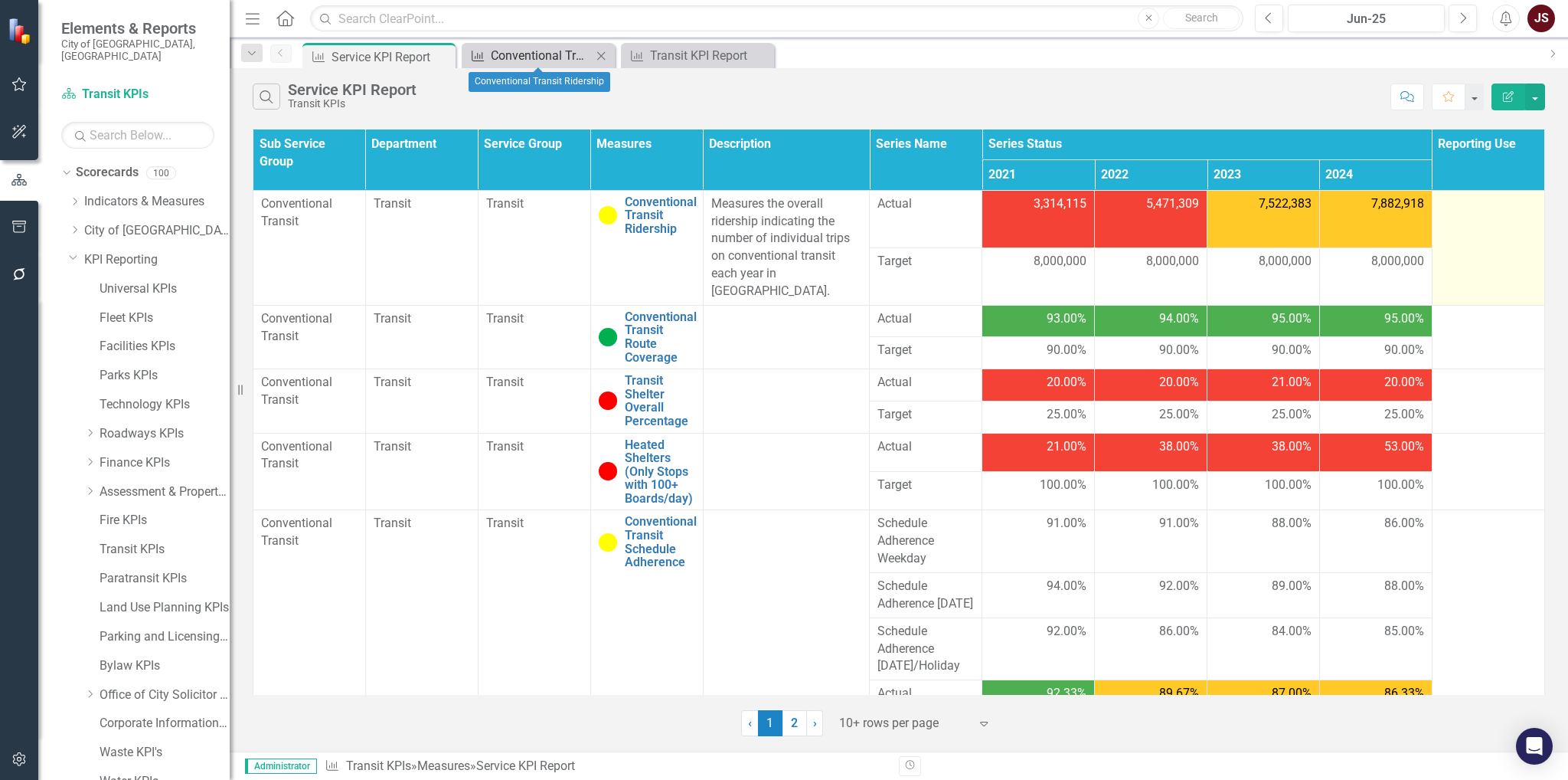
click at [542, 62] on div "Conventional Transit Ridership" at bounding box center [541, 55] width 101 height 19
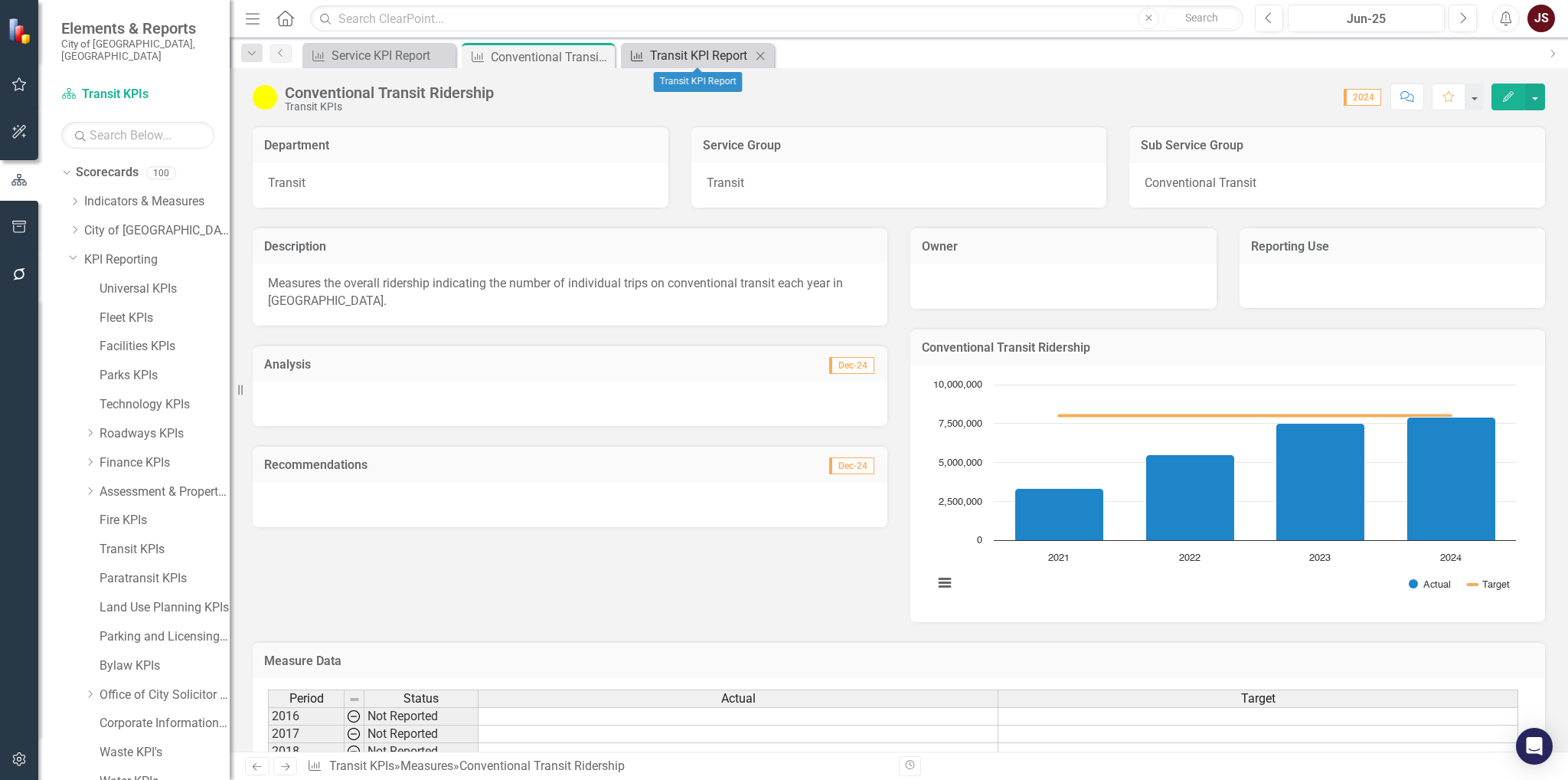
click at [680, 47] on div "Transit KPI Report" at bounding box center [700, 55] width 101 height 19
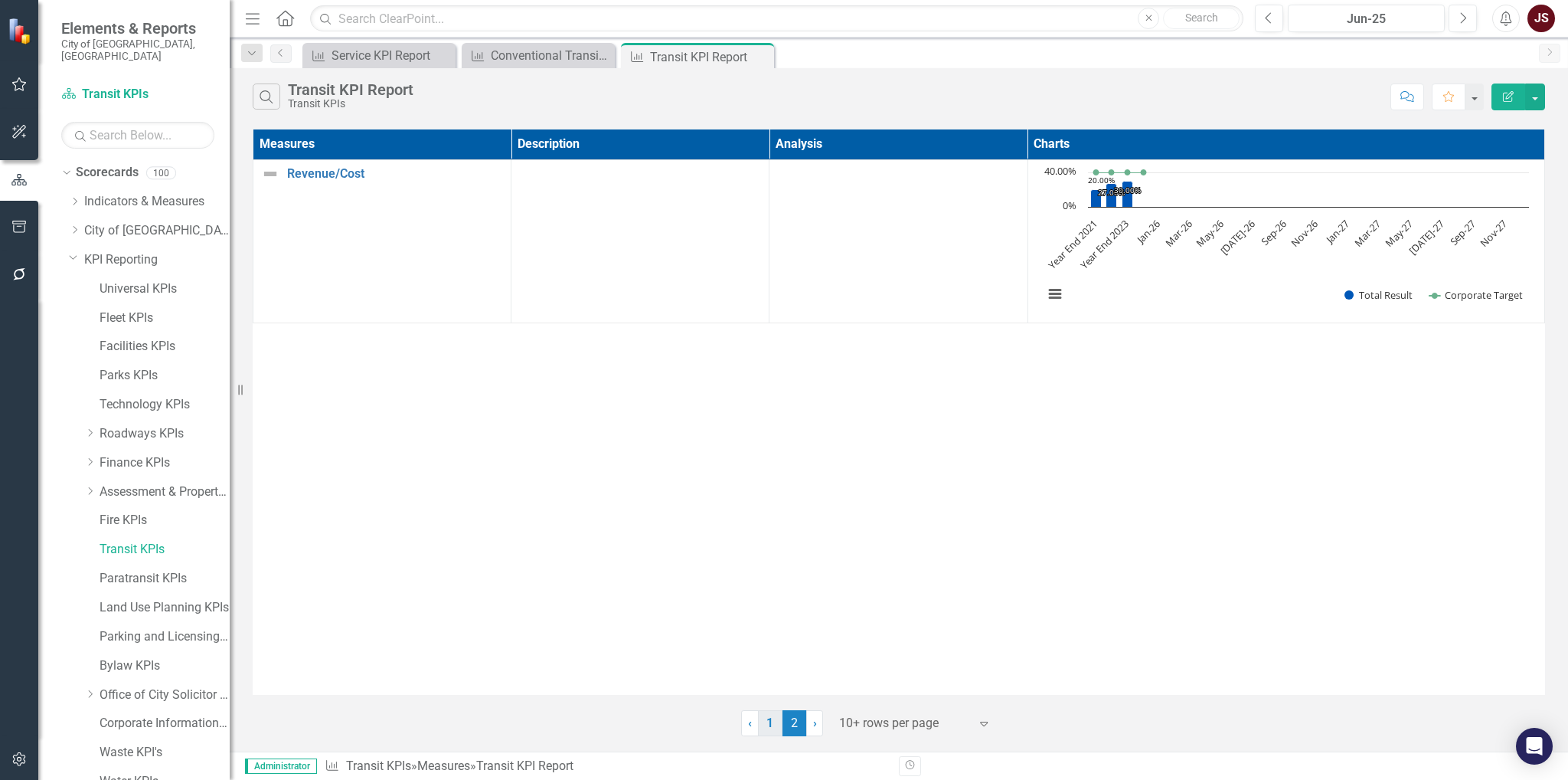
click at [772, 563] on link "1" at bounding box center [771, 723] width 25 height 26
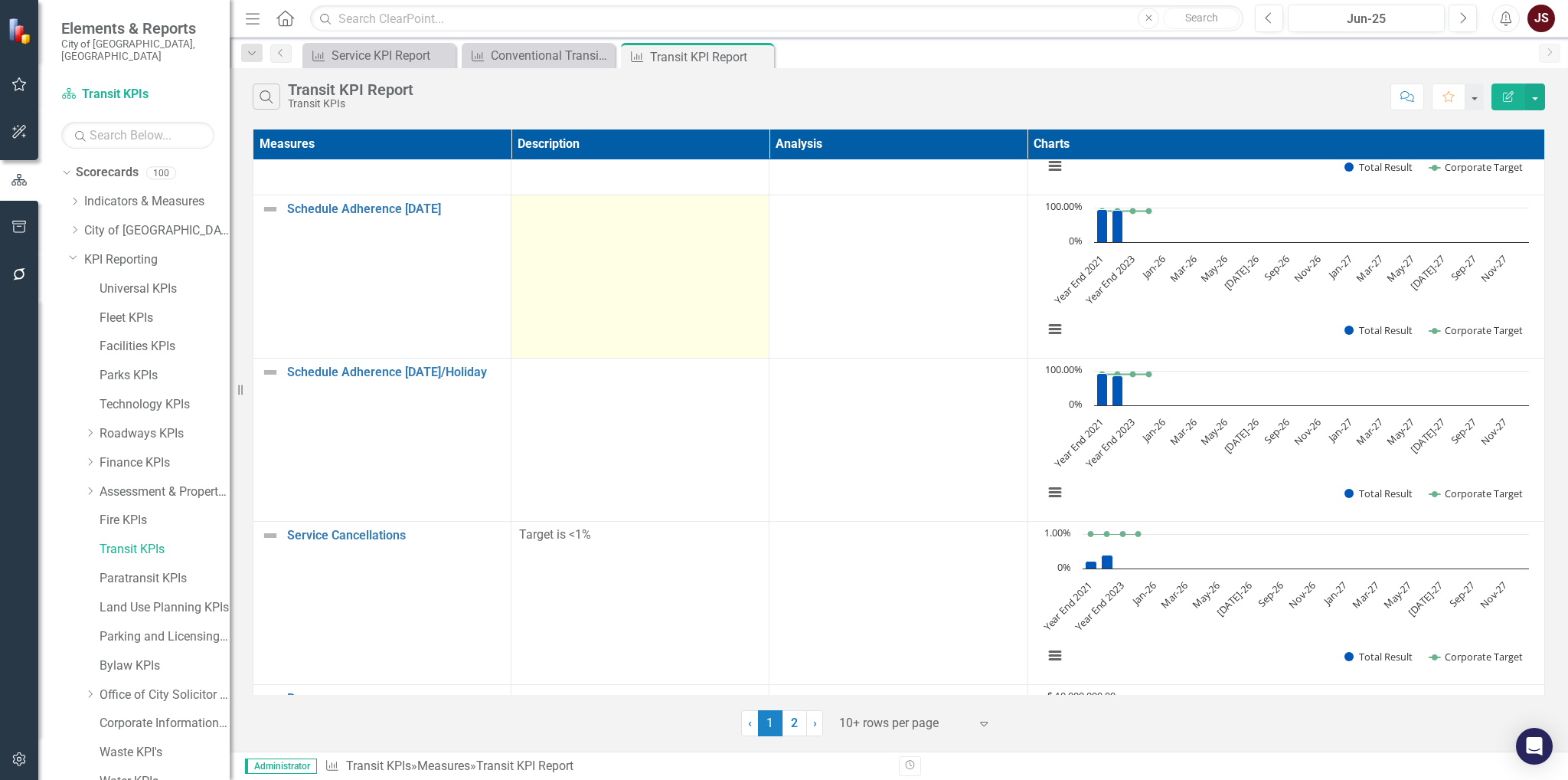
scroll to position [995, 0]
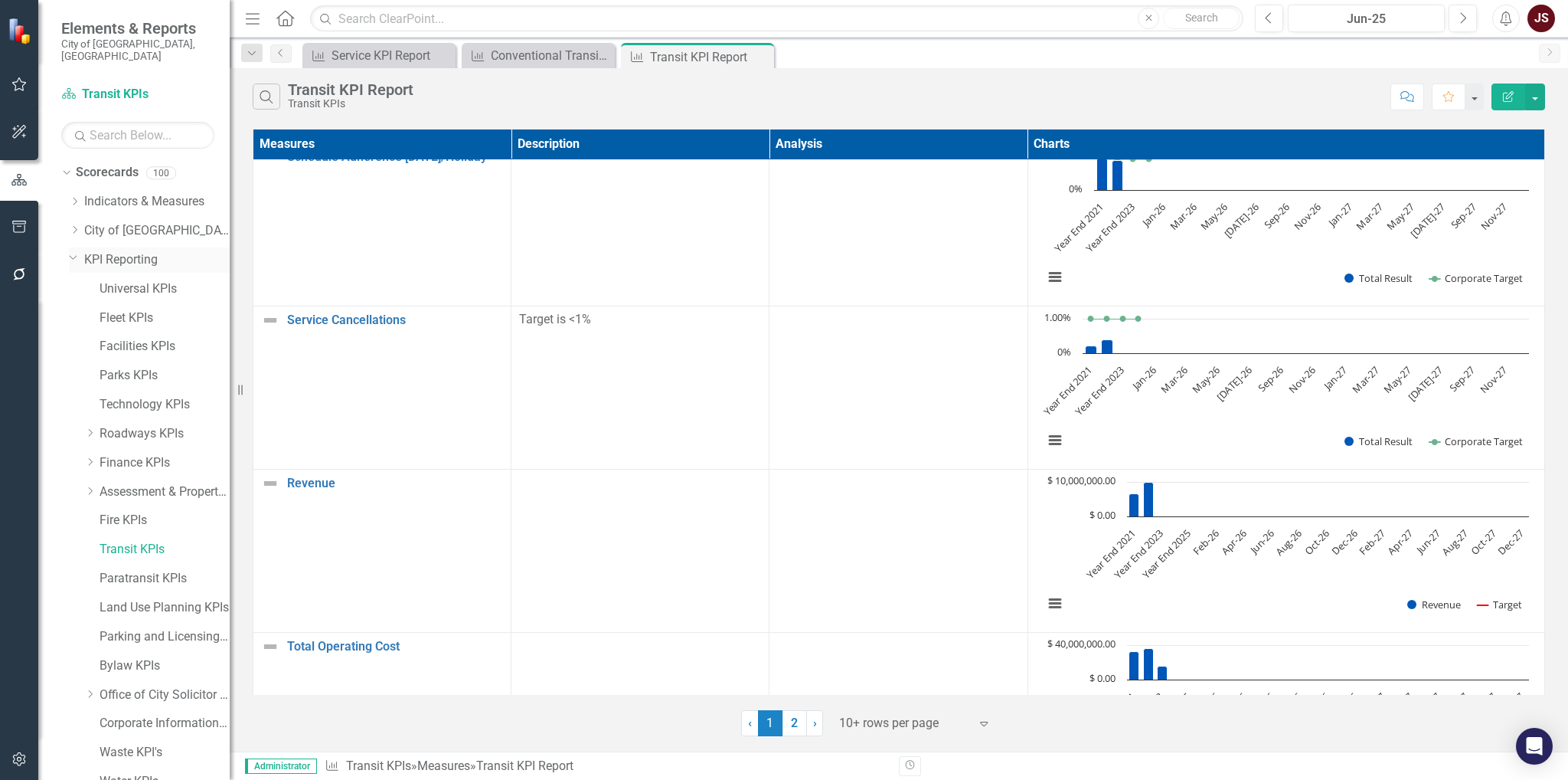
click at [75, 252] on icon "Dropdown" at bounding box center [73, 257] width 9 height 12
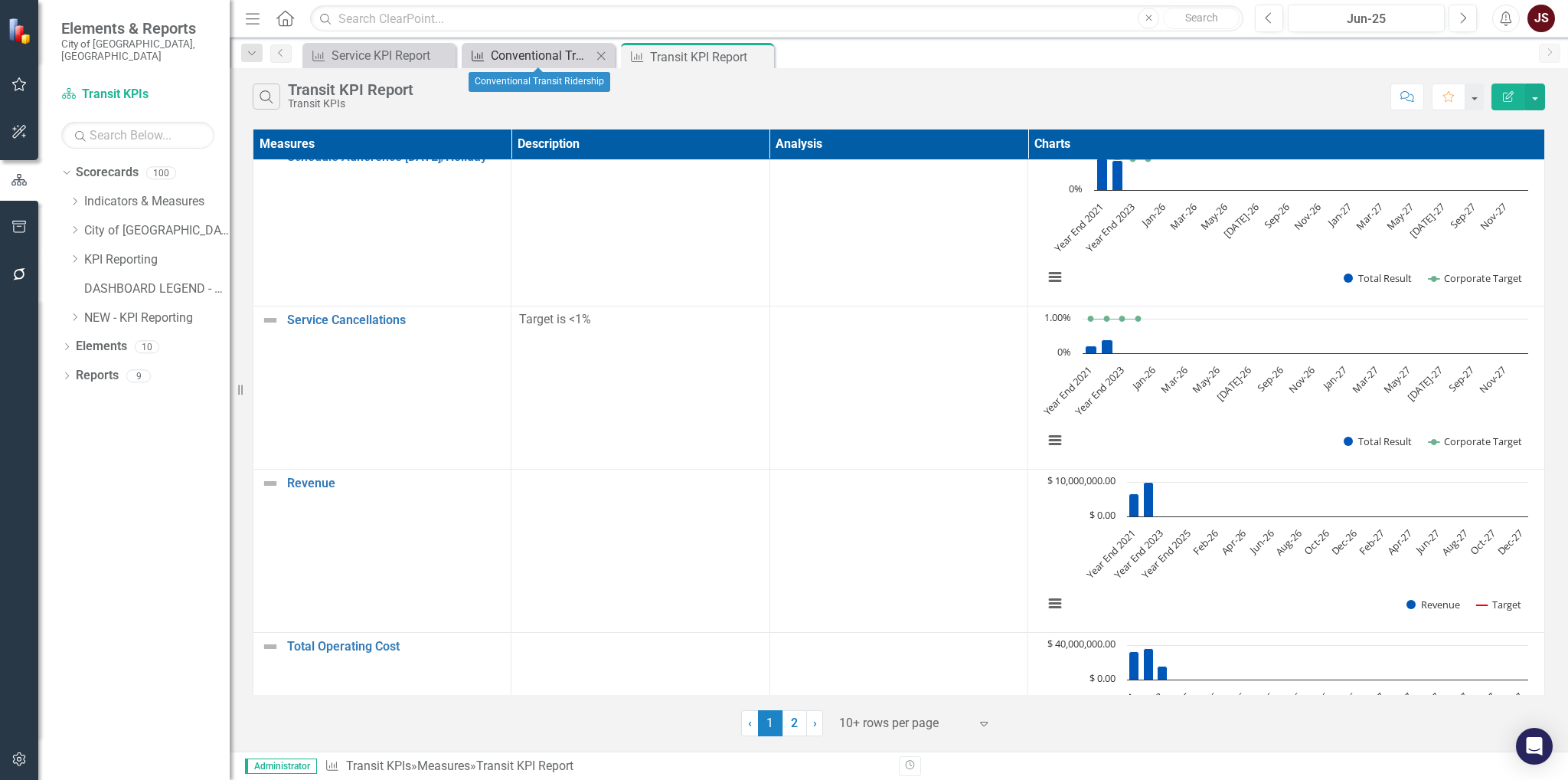
click at [539, 58] on div "Conventional Transit Ridership" at bounding box center [541, 55] width 101 height 19
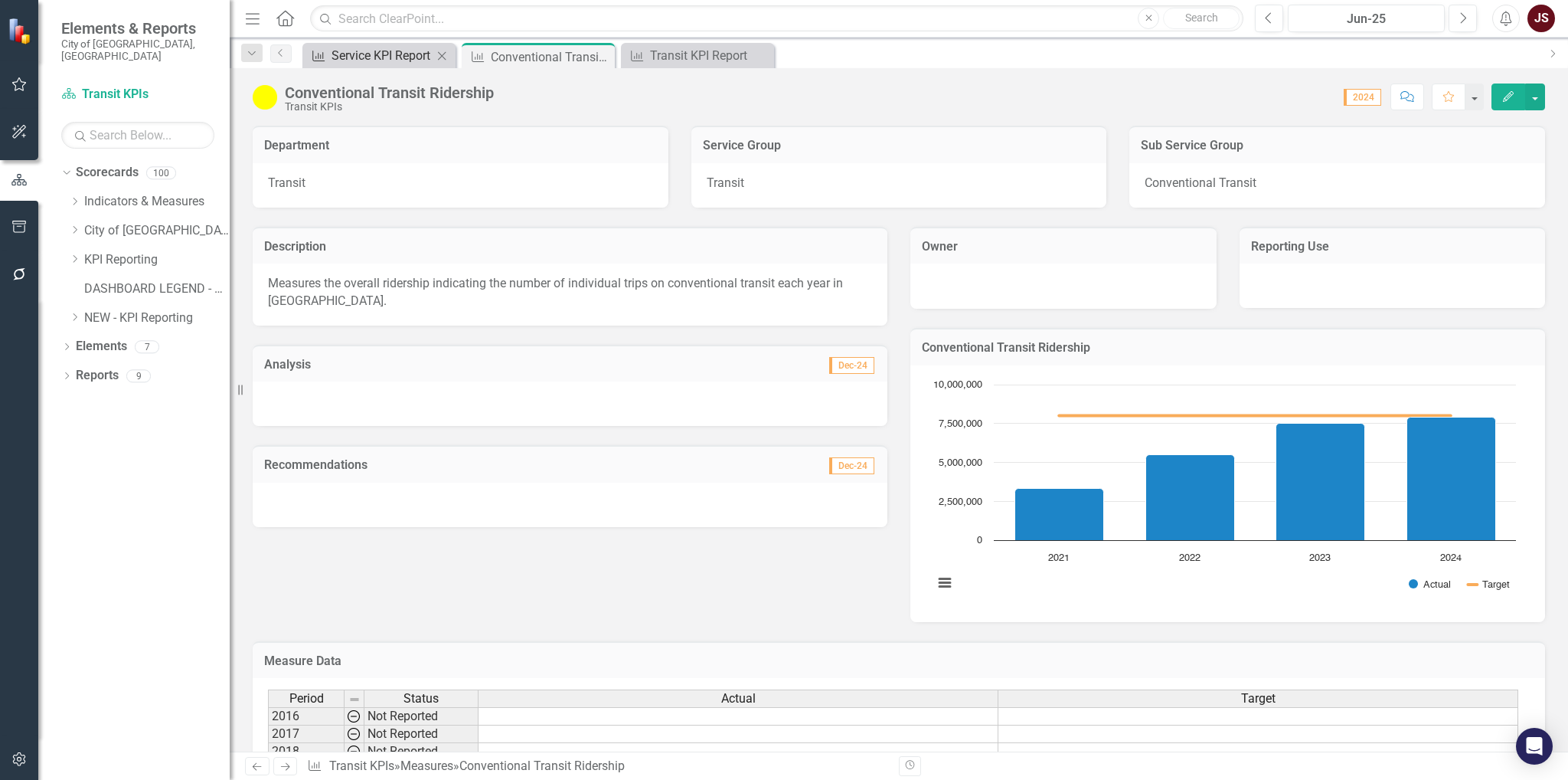
click at [404, 62] on div "Service KPI Report" at bounding box center [381, 55] width 101 height 19
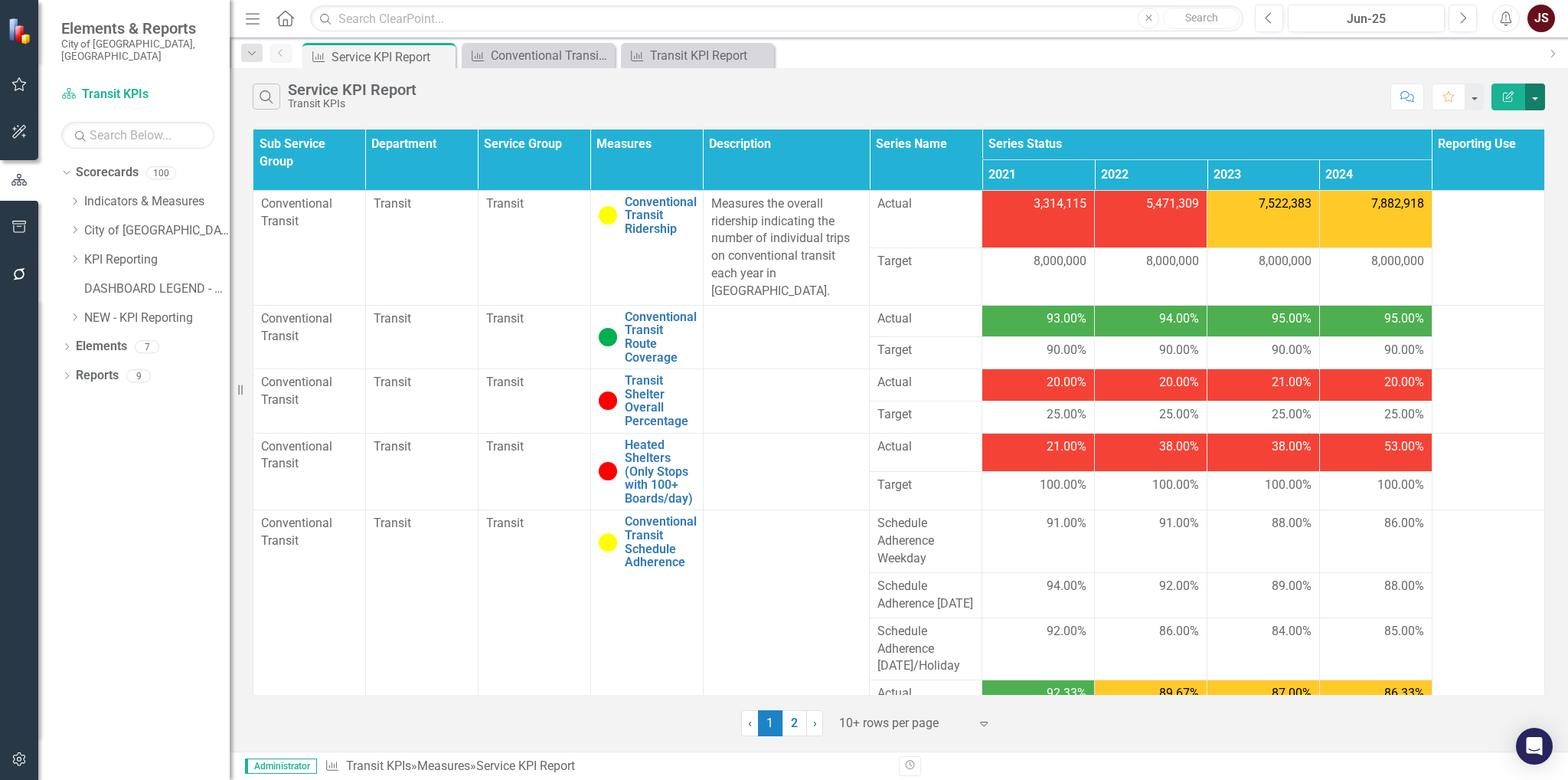
click at [1049, 101] on button "button" at bounding box center [1535, 97] width 20 height 27
click at [1049, 187] on link "Excel Export to Excel" at bounding box center [1483, 183] width 121 height 28
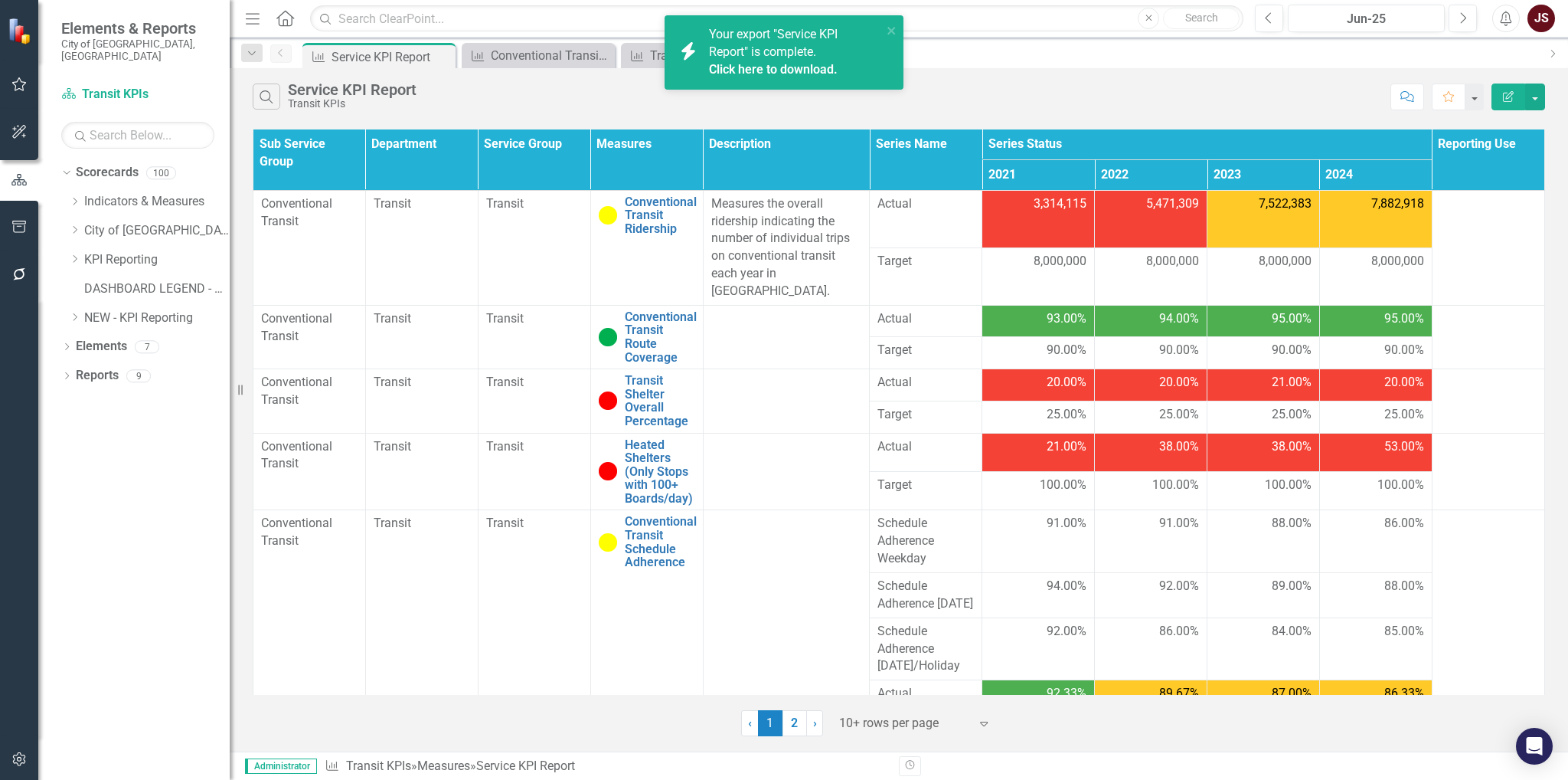
click at [781, 41] on div "Your export "Service KPI Report" is complete. Click here to download." at bounding box center [796, 53] width 173 height 53
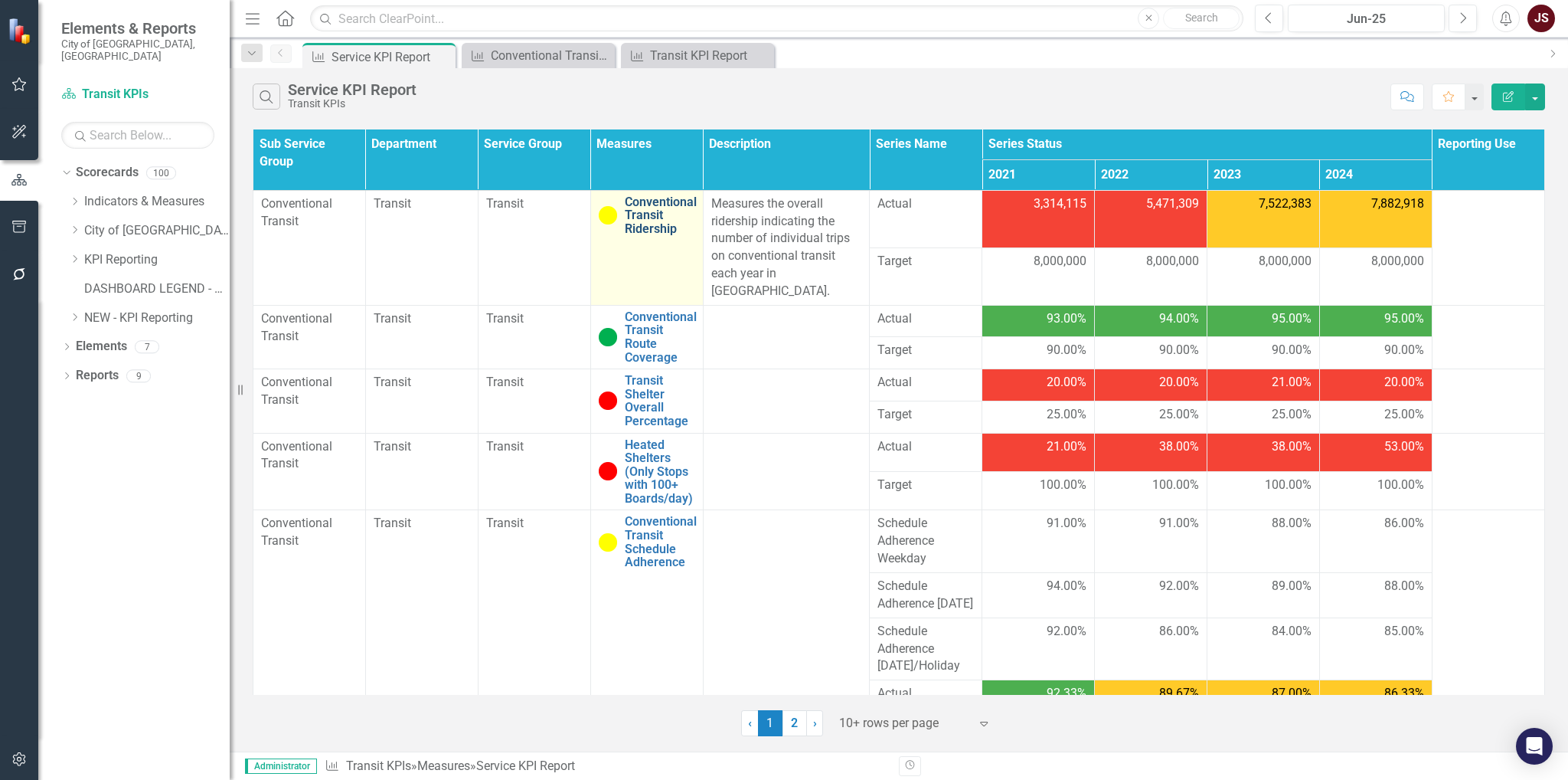
click at [641, 213] on link "Conventional Transit Ridership" at bounding box center [661, 215] width 72 height 40
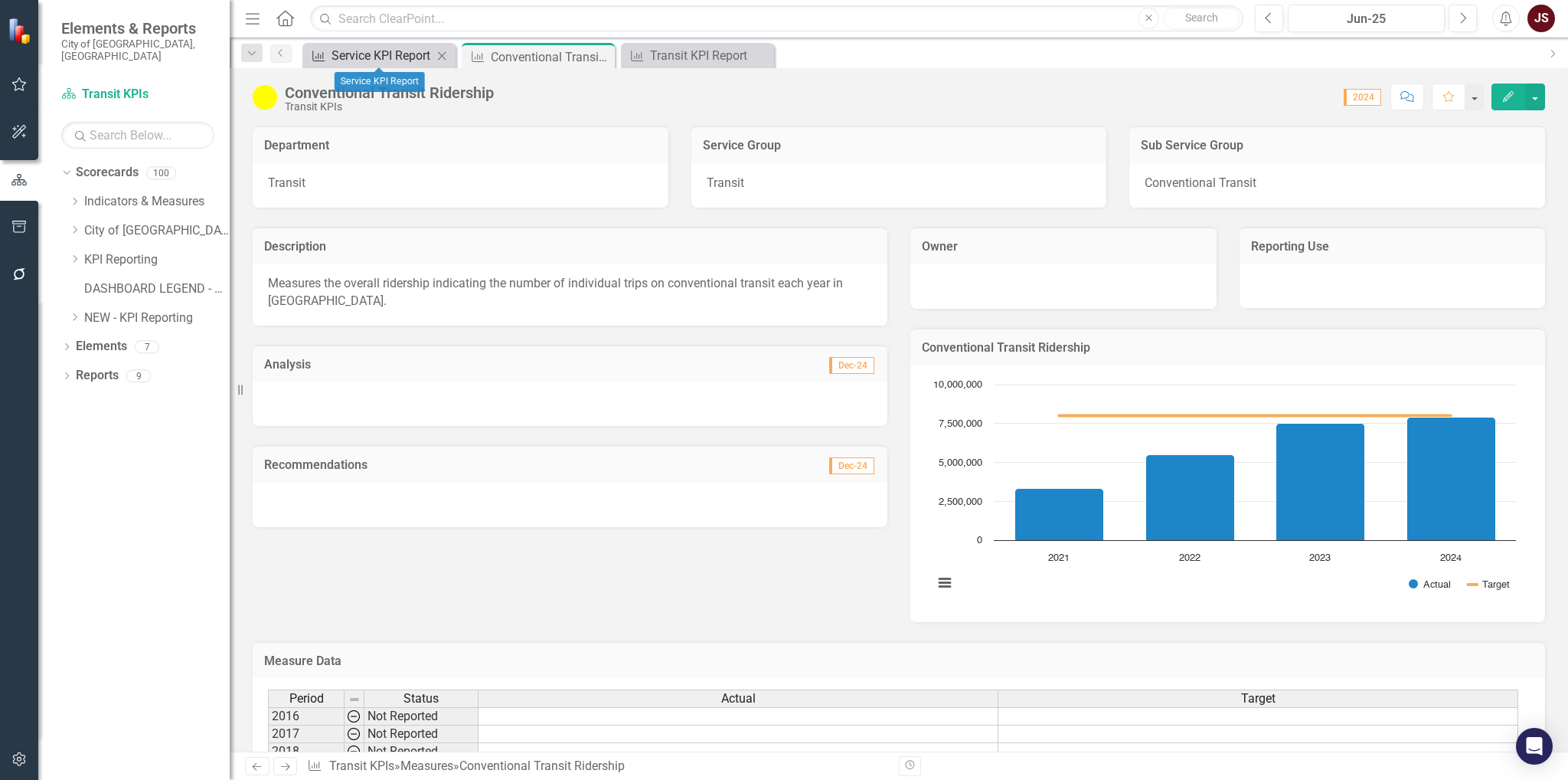
click at [388, 54] on div "Service KPI Report" at bounding box center [381, 55] width 101 height 19
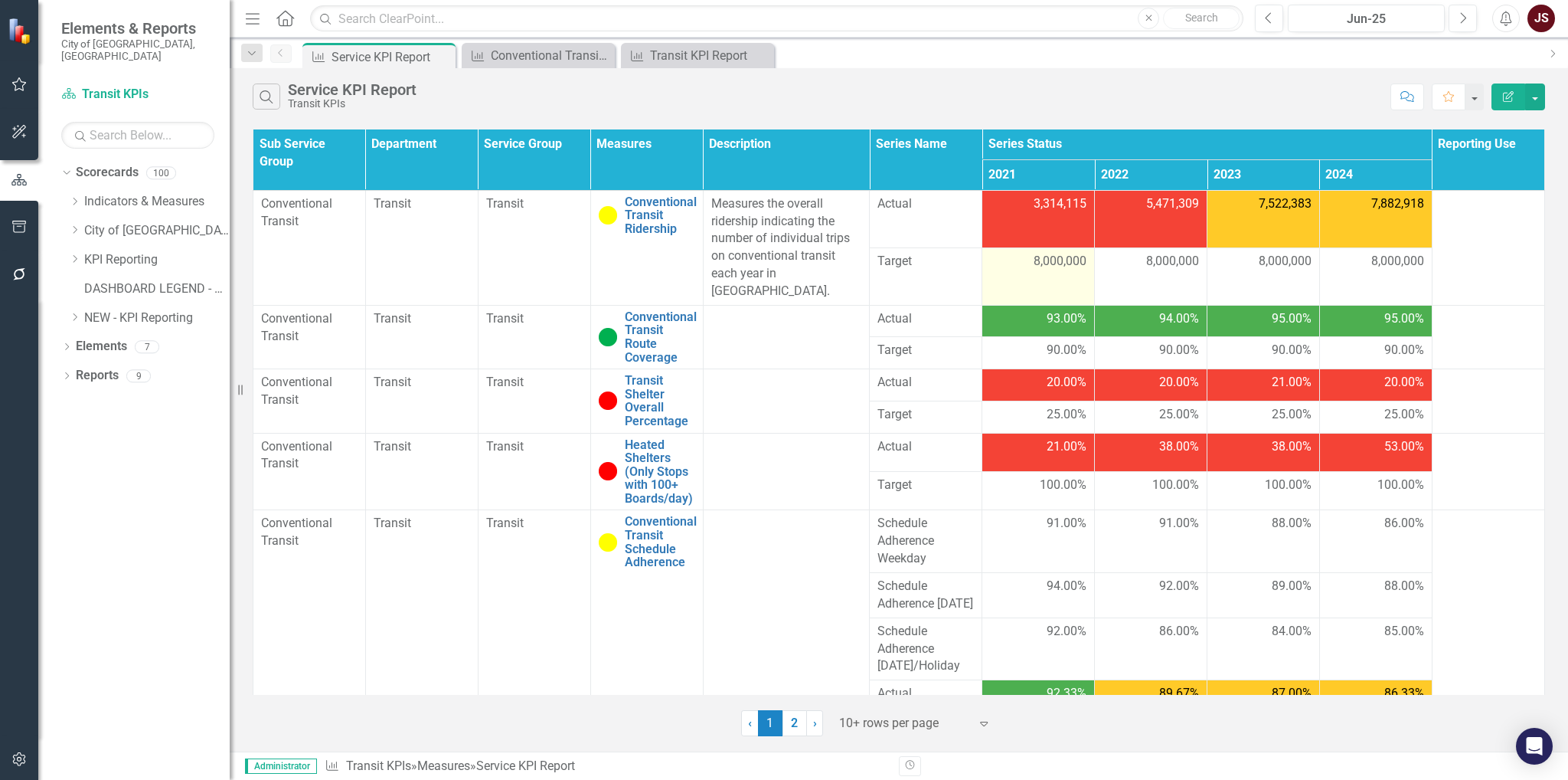
click at [1049, 255] on span "8,000,000" at bounding box center [1060, 261] width 53 height 17
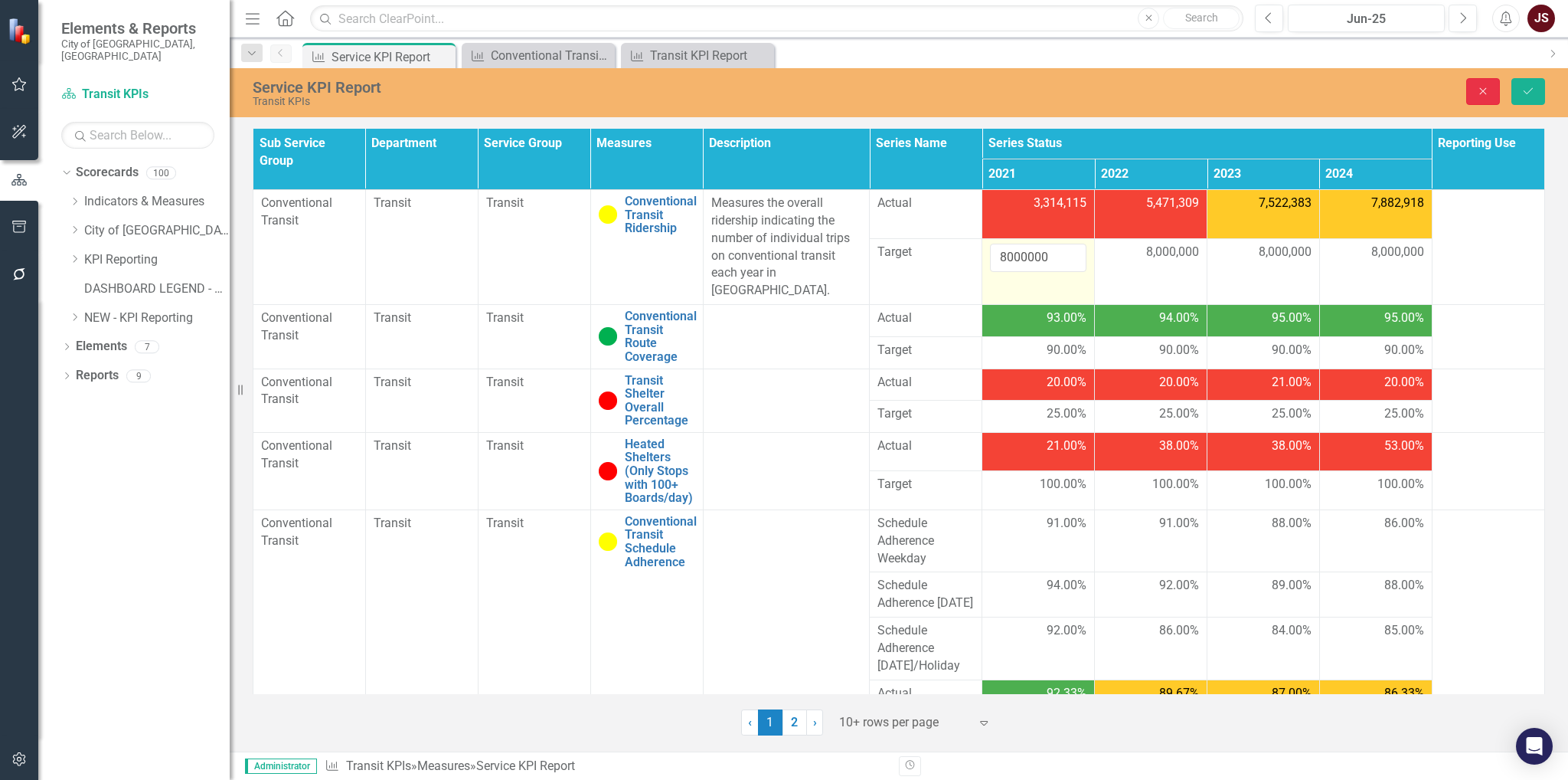
click at [1049, 93] on button "Close" at bounding box center [1483, 91] width 34 height 27
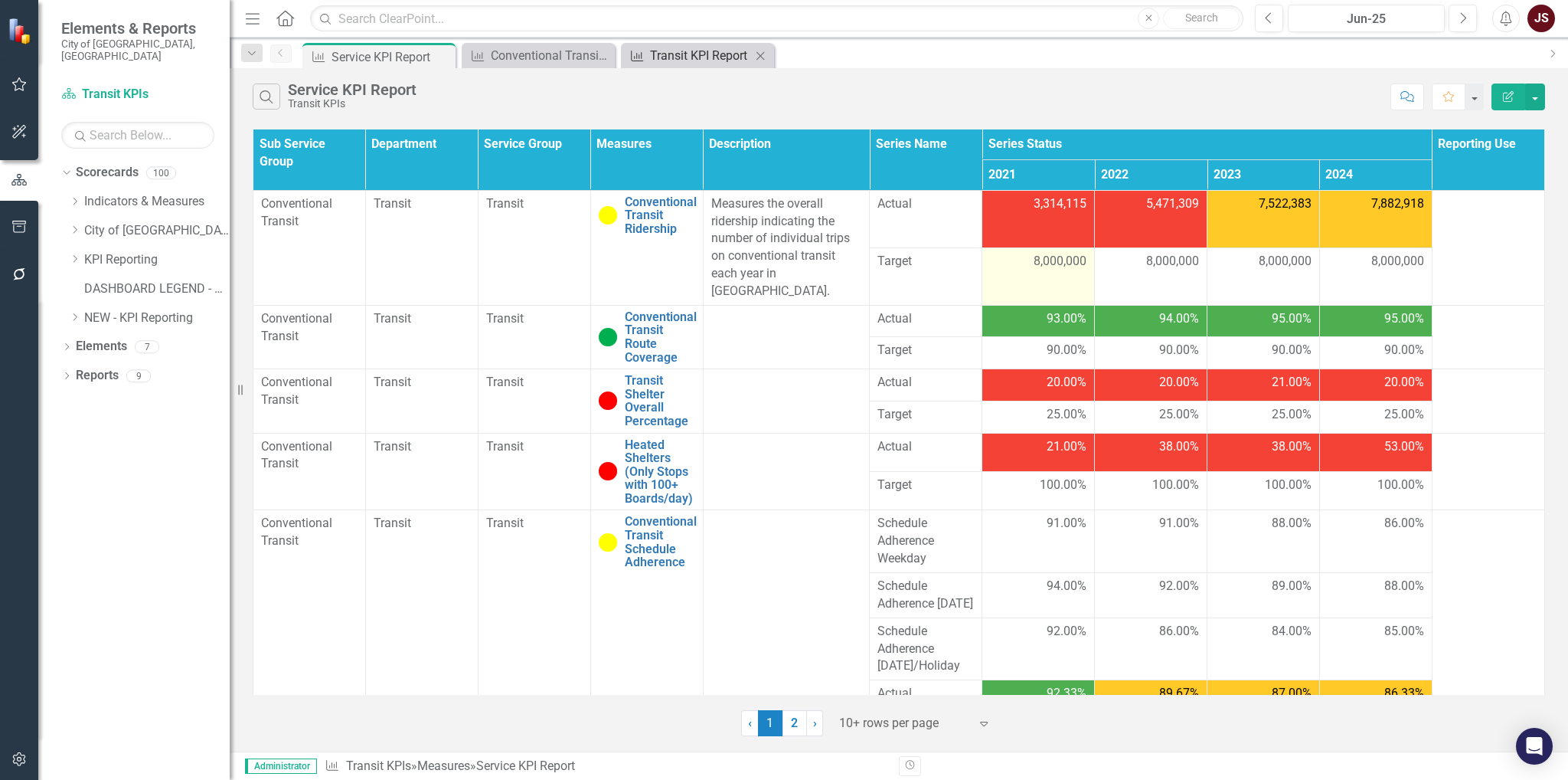
click at [713, 61] on div "Transit KPI Report" at bounding box center [700, 55] width 101 height 19
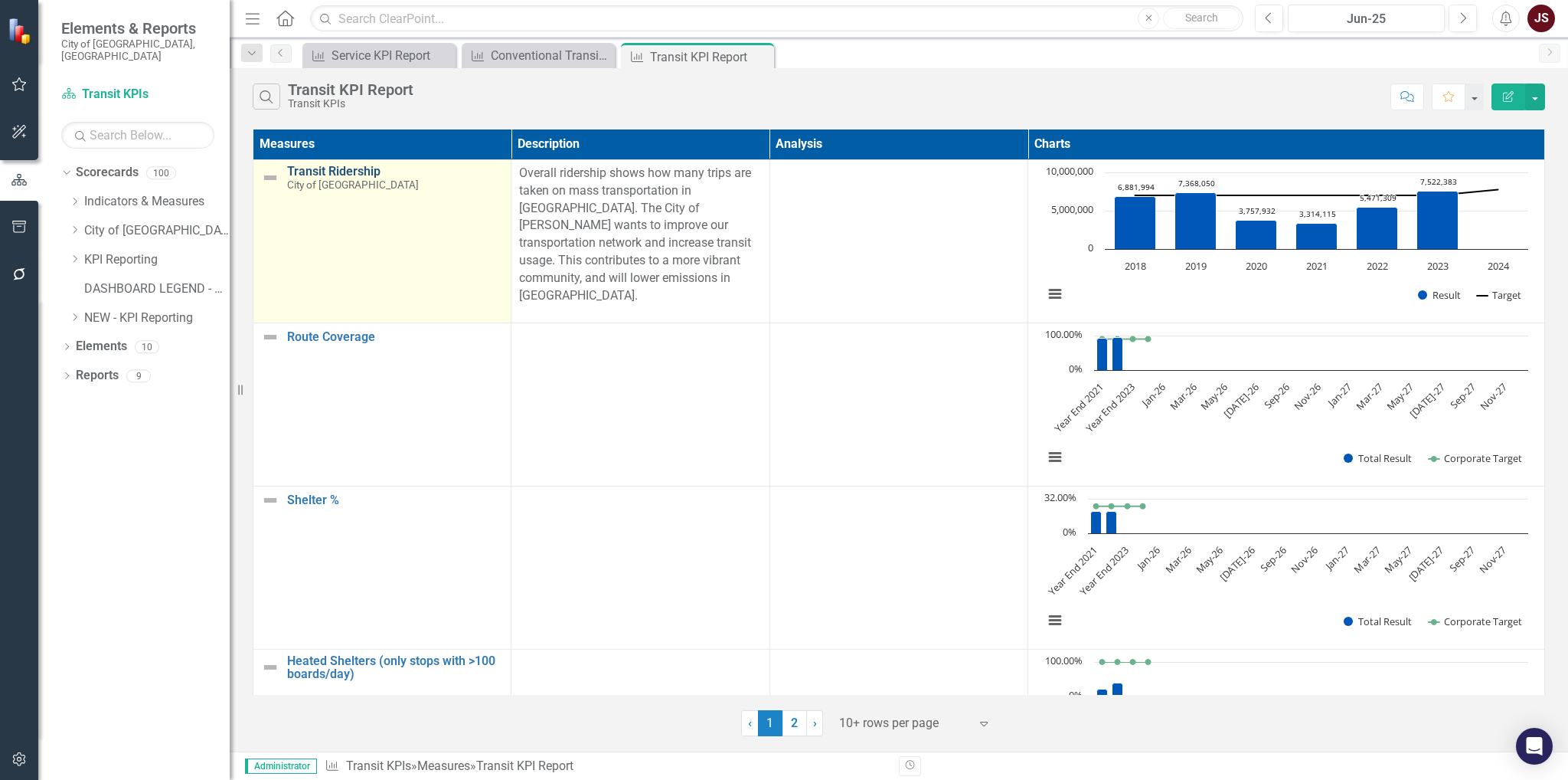
click at [331, 169] on link "Transit Ridership" at bounding box center [394, 171] width 216 height 14
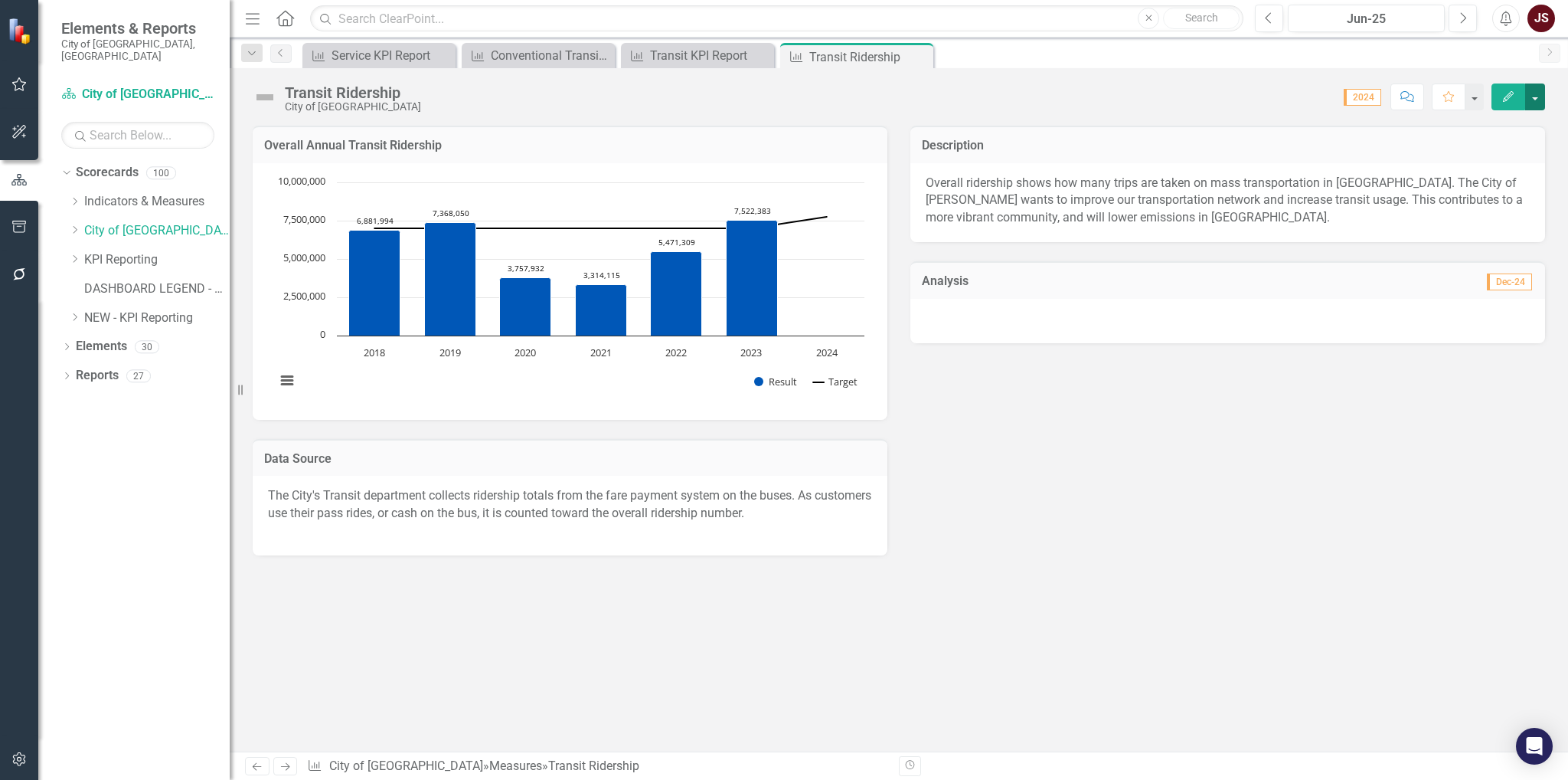
click at [1049, 93] on button "button" at bounding box center [1535, 97] width 20 height 27
click at [920, 49] on div "Close" at bounding box center [920, 57] width 19 height 19
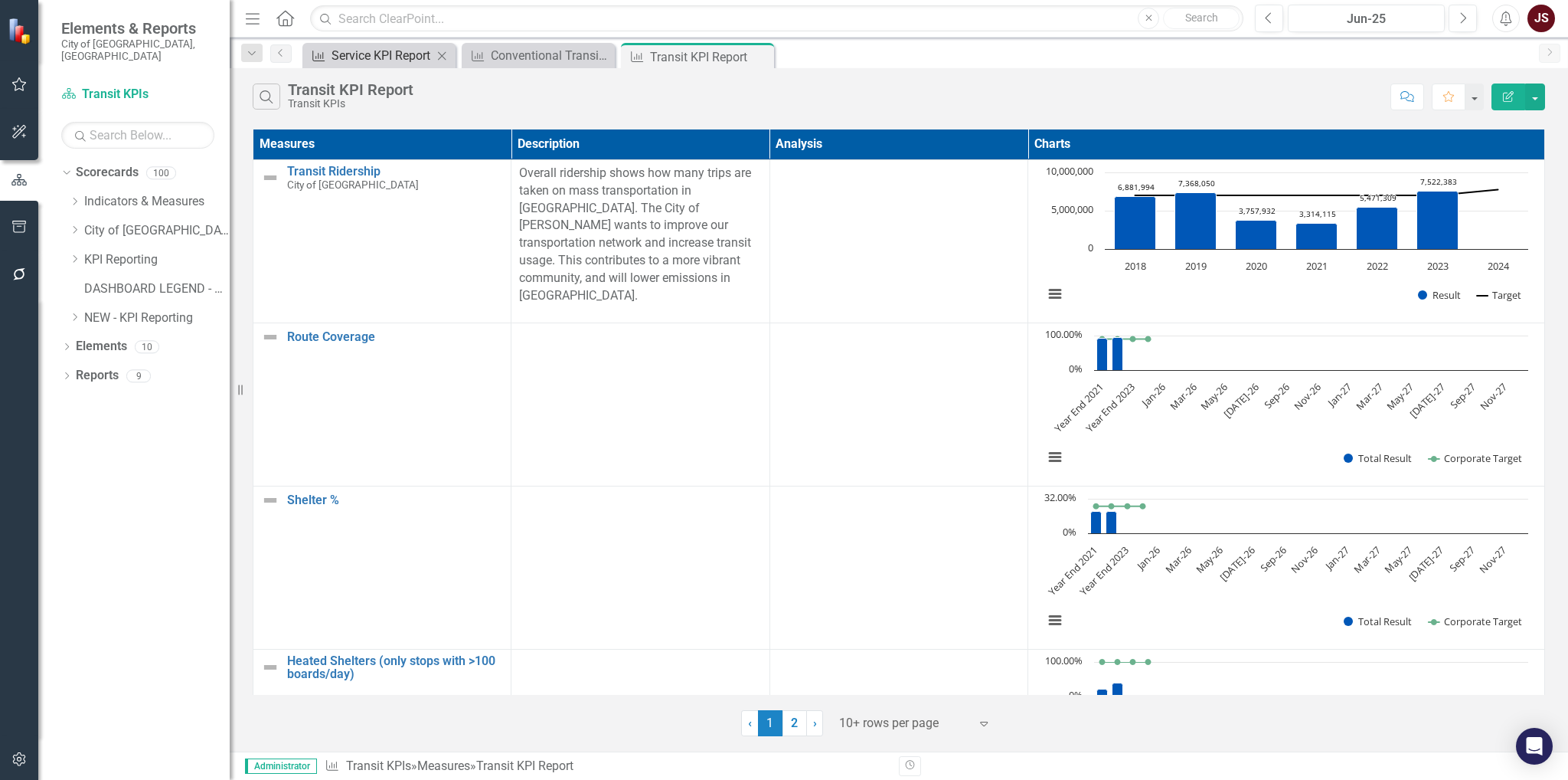
drag, startPoint x: 351, startPoint y: 65, endPoint x: 370, endPoint y: 59, distance: 19.9
click at [356, 65] on div "Measure Service KPI Report Close" at bounding box center [379, 55] width 153 height 25
click at [378, 52] on div "Service KPI Report" at bounding box center [381, 55] width 101 height 19
